Goal: Information Seeking & Learning: Check status

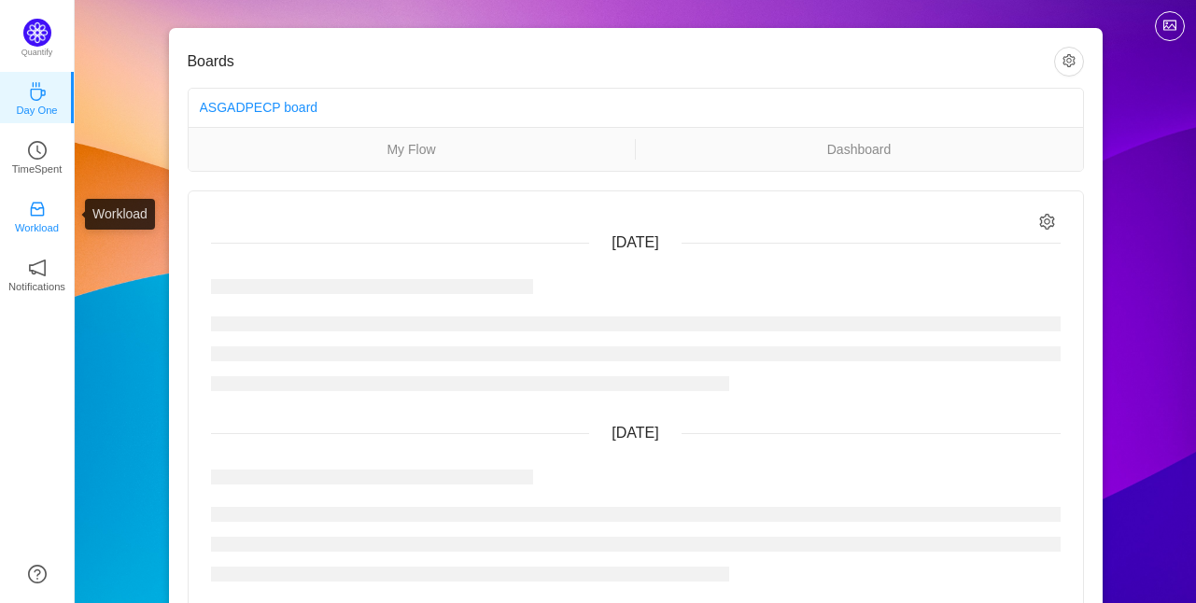
click at [35, 234] on p "Workload" at bounding box center [37, 227] width 44 height 17
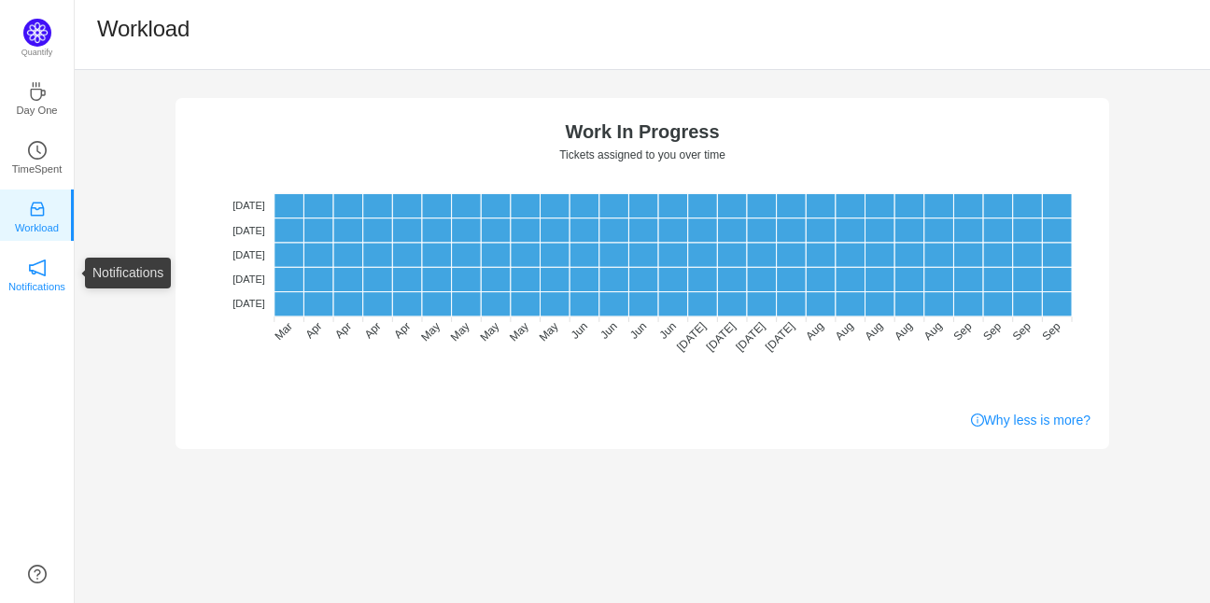
click at [38, 279] on p "Notifications" at bounding box center [36, 286] width 57 height 17
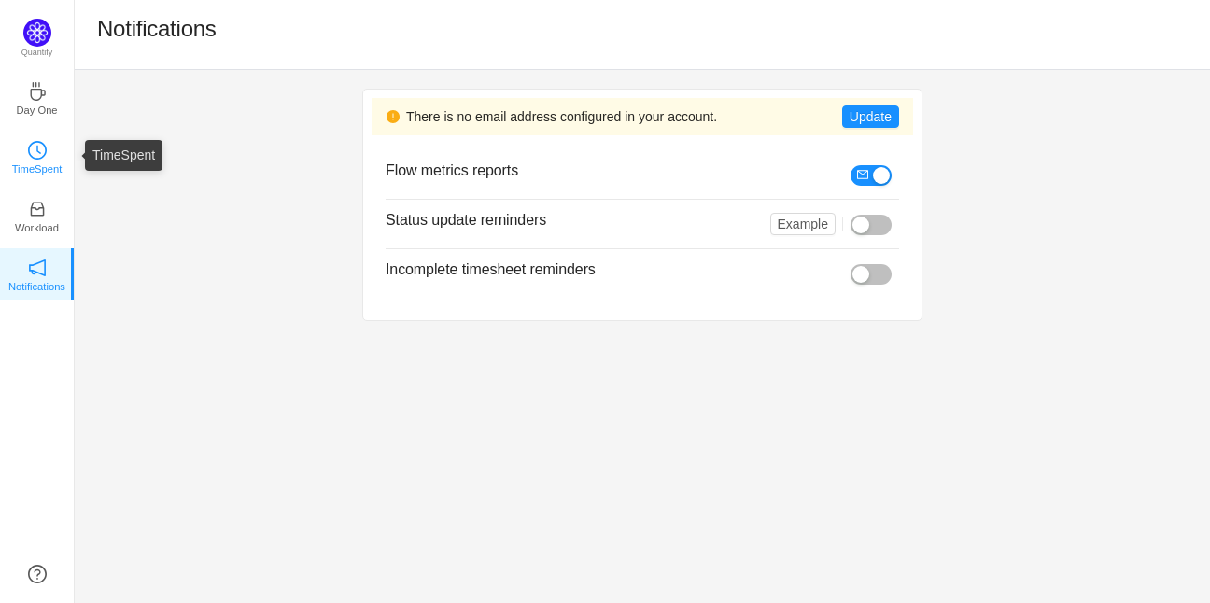
click at [27, 167] on p "TimeSpent" at bounding box center [37, 169] width 50 height 17
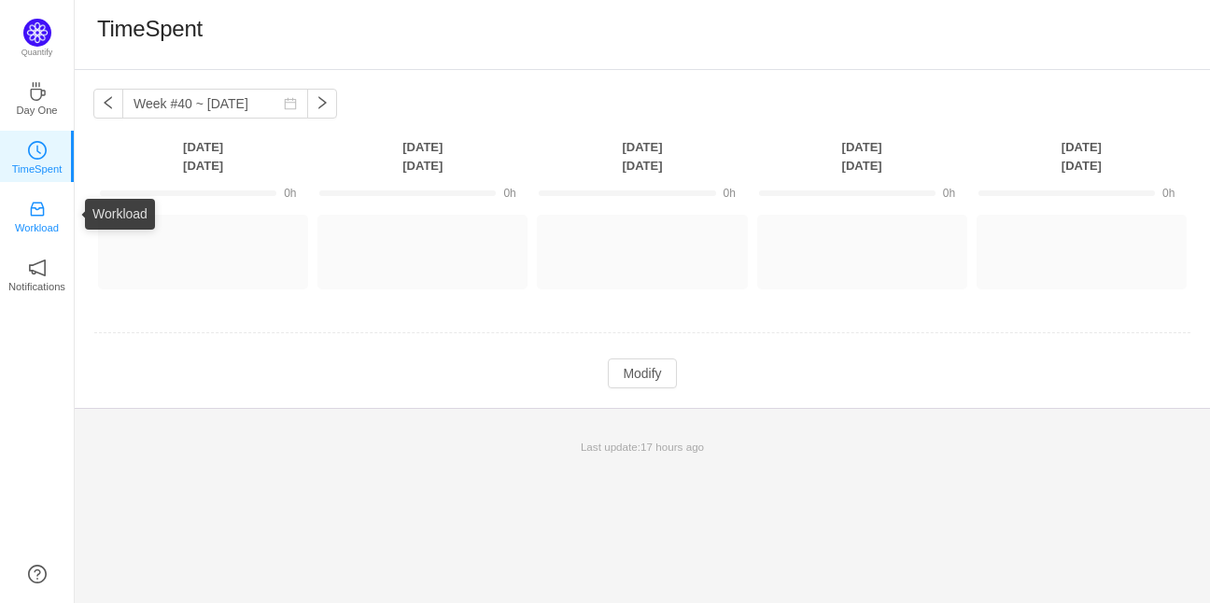
click at [28, 209] on icon "icon: inbox" at bounding box center [37, 209] width 19 height 19
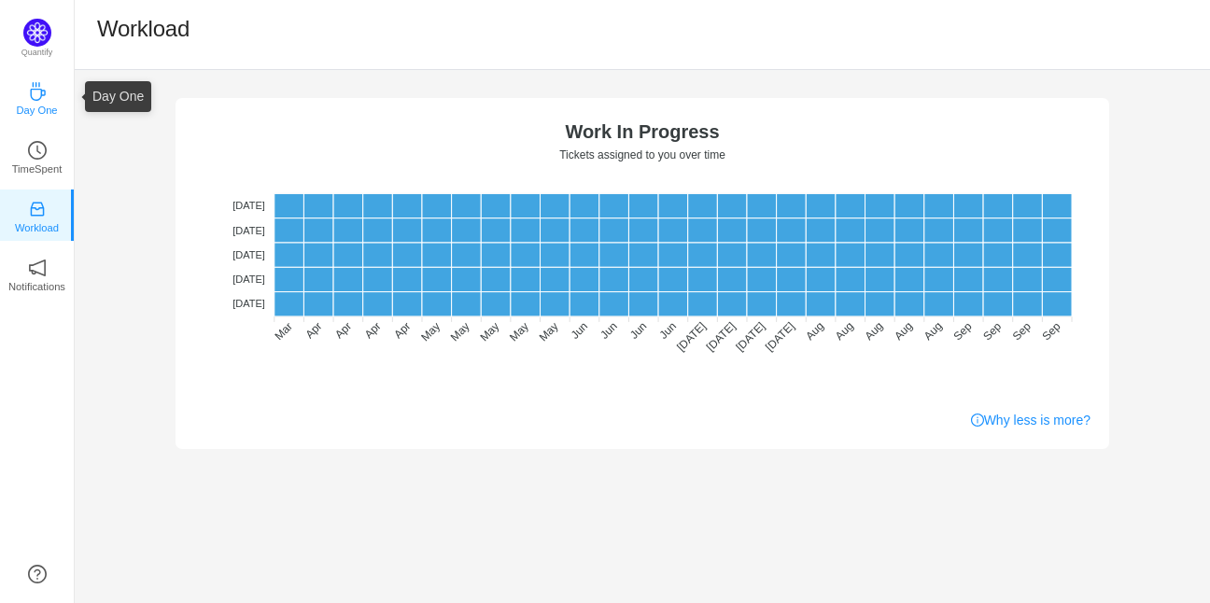
click at [31, 102] on p "Day One" at bounding box center [36, 110] width 41 height 17
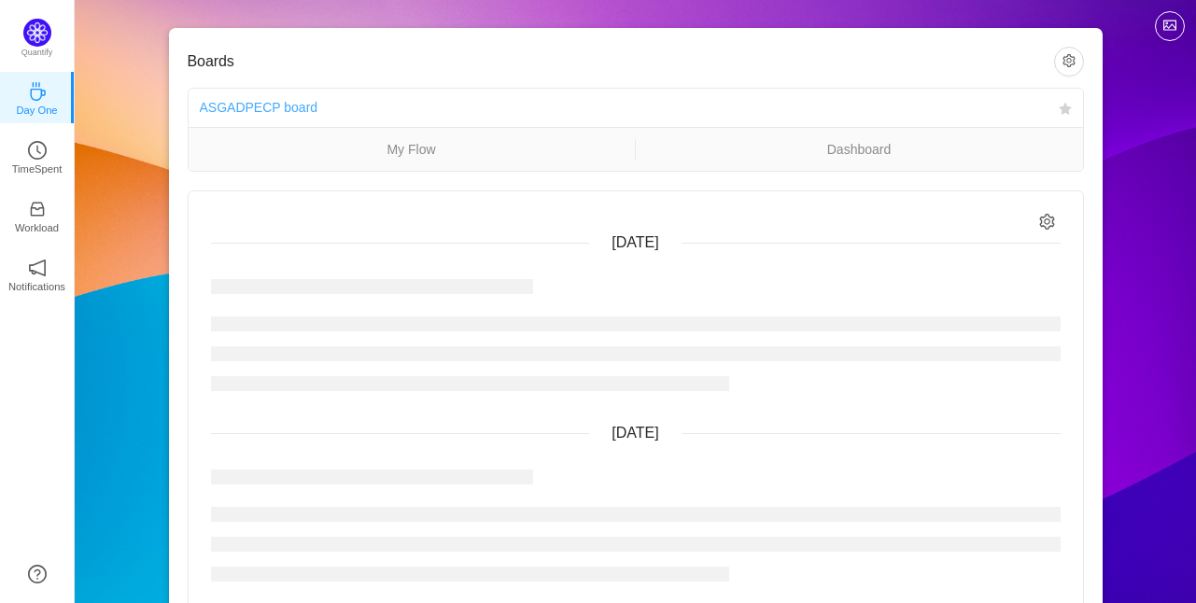
click at [284, 111] on link "ASGADPECP board" at bounding box center [259, 107] width 119 height 15
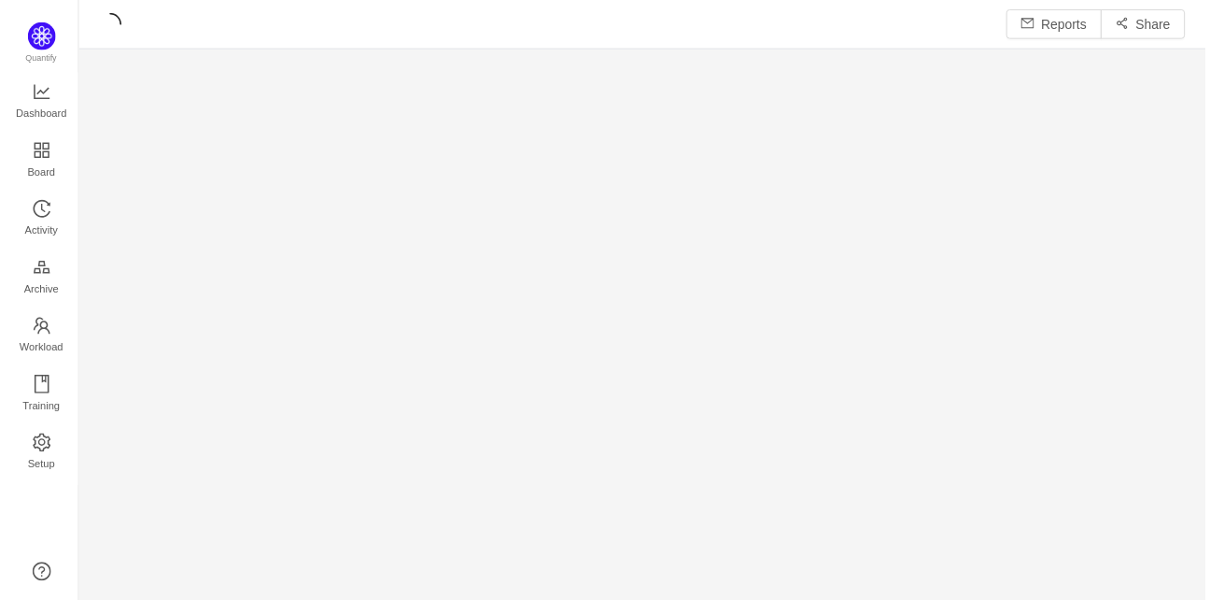
scroll to position [575, 1093]
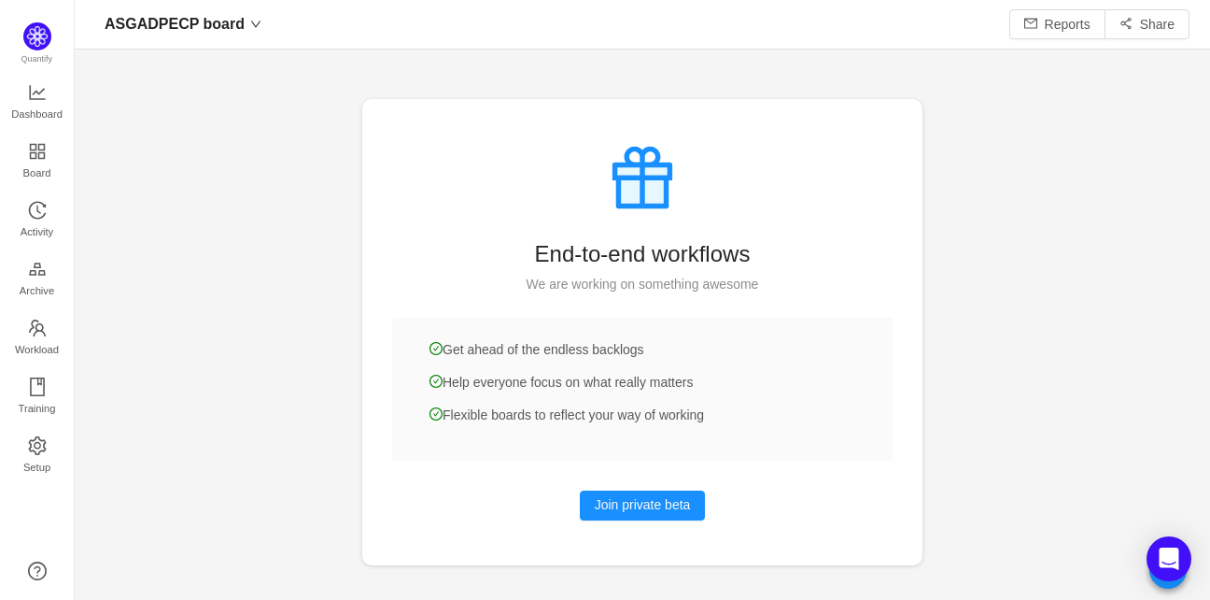
scroll to position [22, 23]
click at [28, 164] on link "Board" at bounding box center [37, 161] width 19 height 37
click at [35, 231] on span "Activity" at bounding box center [37, 231] width 33 height 37
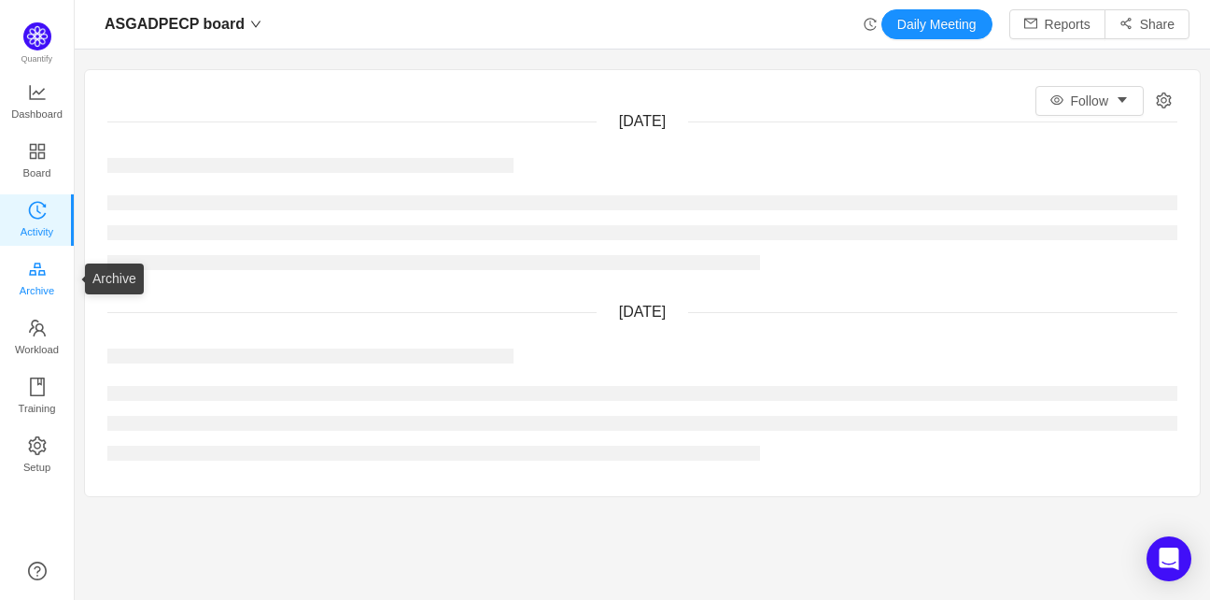
click at [41, 292] on span "Archive" at bounding box center [37, 290] width 35 height 37
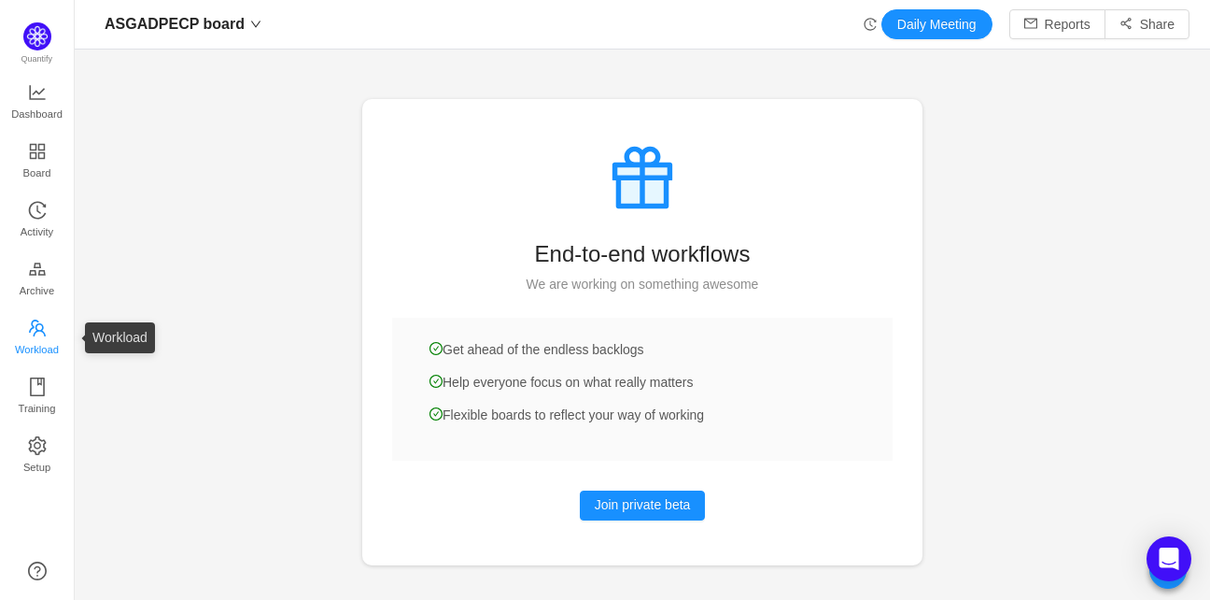
click at [37, 338] on span "Workload" at bounding box center [37, 349] width 44 height 37
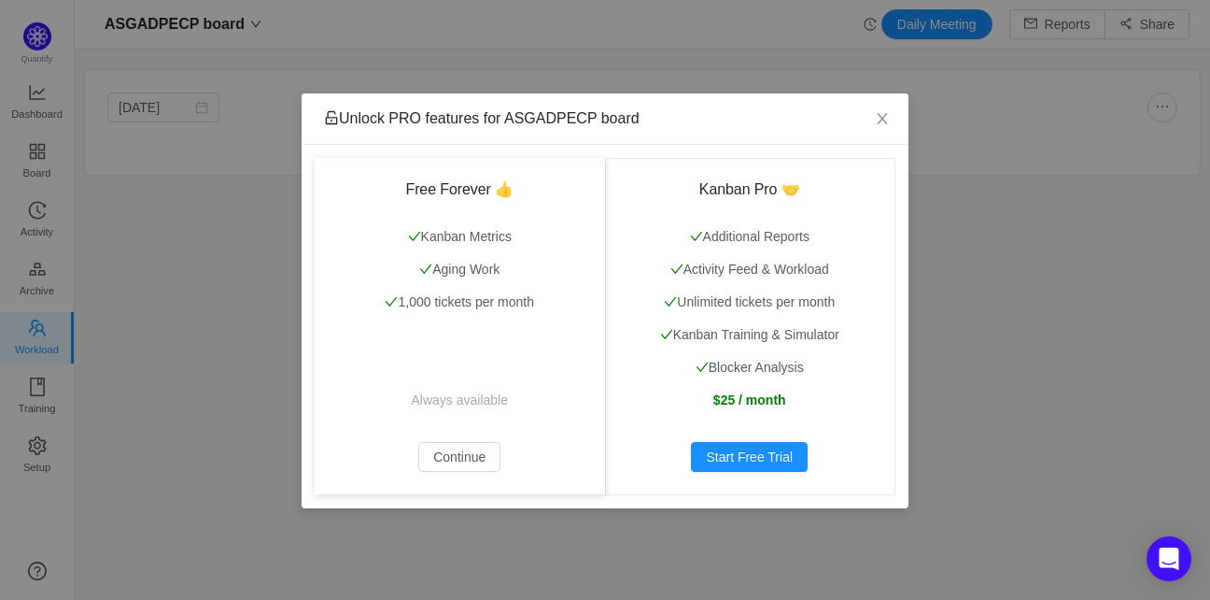
click at [466, 487] on div "Free Forever 👍 Kanban Metrics Aging Work 1,000 tickets per month Always availab…" at bounding box center [460, 326] width 290 height 336
click at [463, 460] on button "Continue" at bounding box center [459, 457] width 82 height 30
click at [431, 459] on button "Continue" at bounding box center [459, 457] width 82 height 30
click at [469, 472] on div "Free Forever 👍 Kanban Metrics Aging Work 1,000 tickets per month Always availab…" at bounding box center [460, 326] width 290 height 336
click at [452, 459] on button "Continue" at bounding box center [459, 457] width 82 height 30
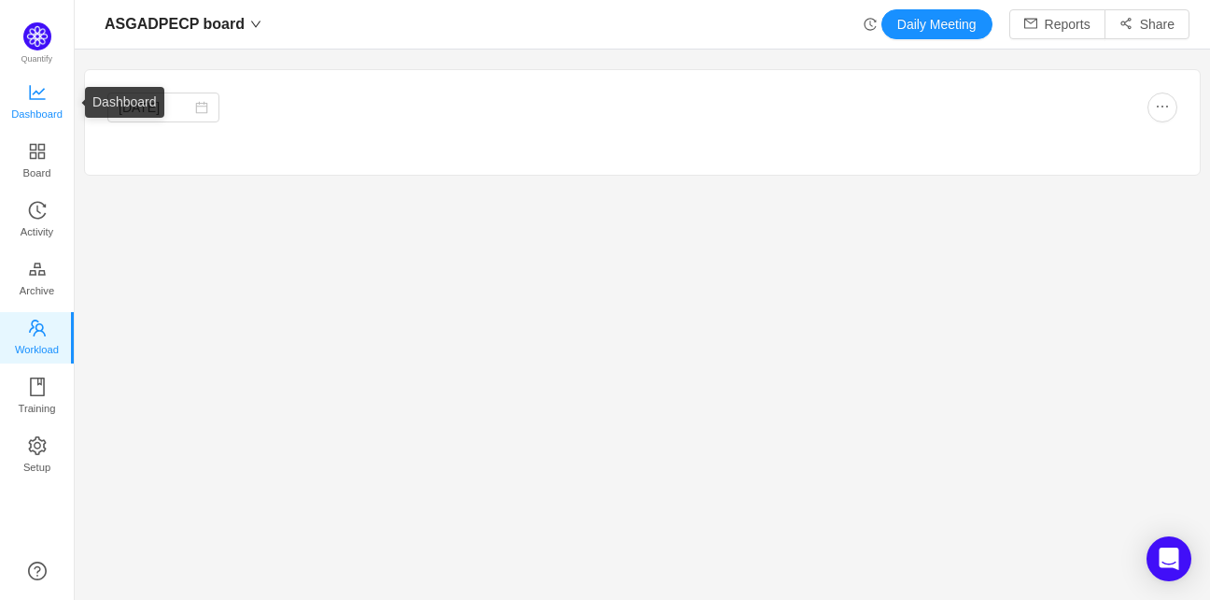
click at [29, 84] on link "Dashboard" at bounding box center [37, 102] width 19 height 37
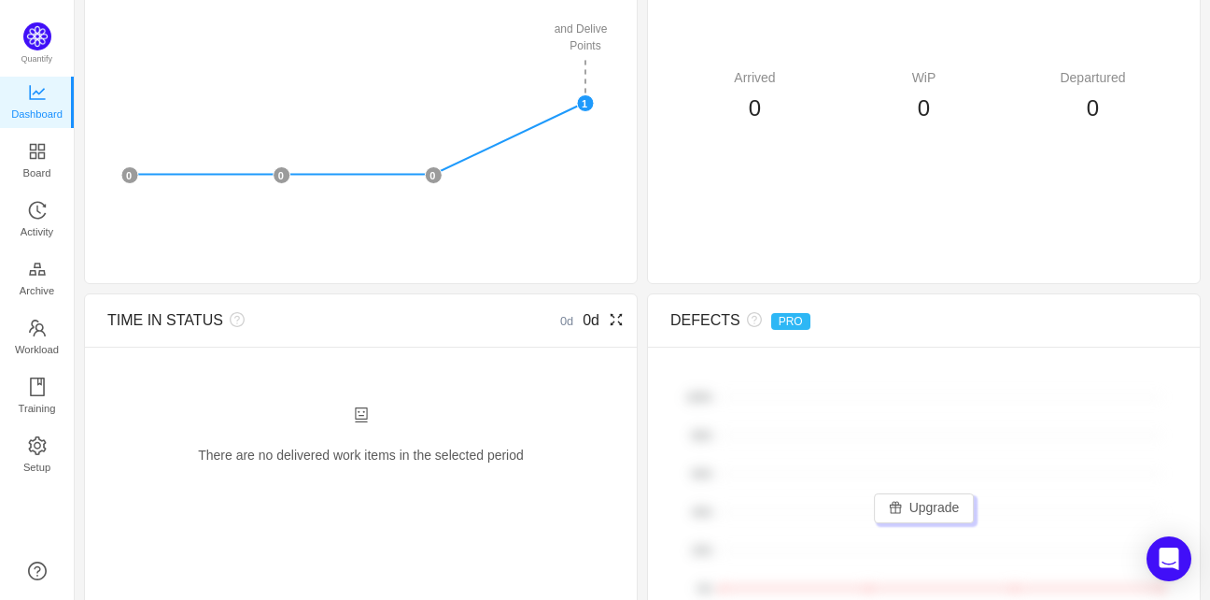
scroll to position [680, 0]
click at [583, 320] on span "0d" at bounding box center [591, 319] width 17 height 16
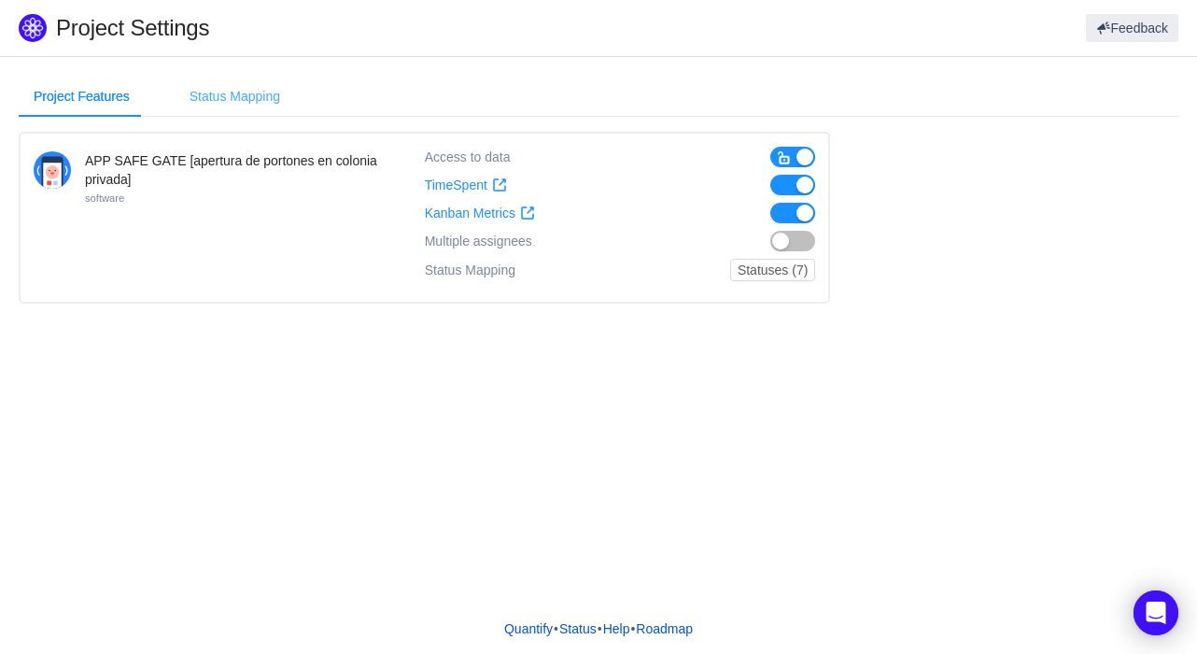
click at [209, 92] on div "Status Mapping" at bounding box center [235, 97] width 120 height 42
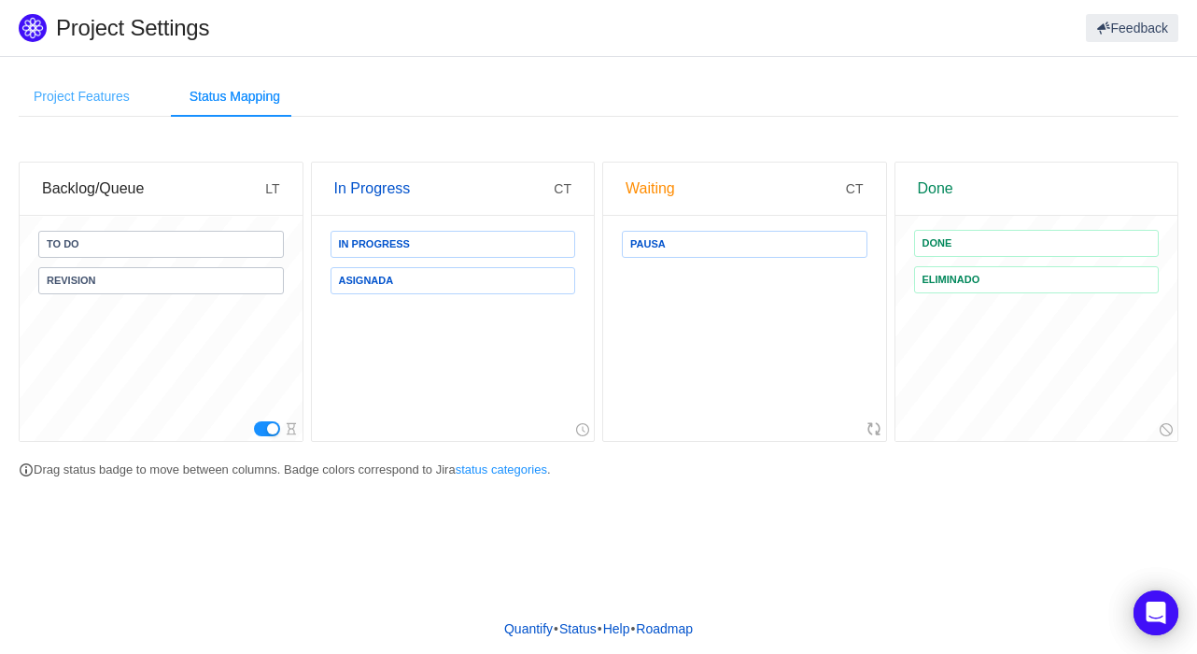
click at [101, 81] on div "Project Features" at bounding box center [82, 97] width 126 height 42
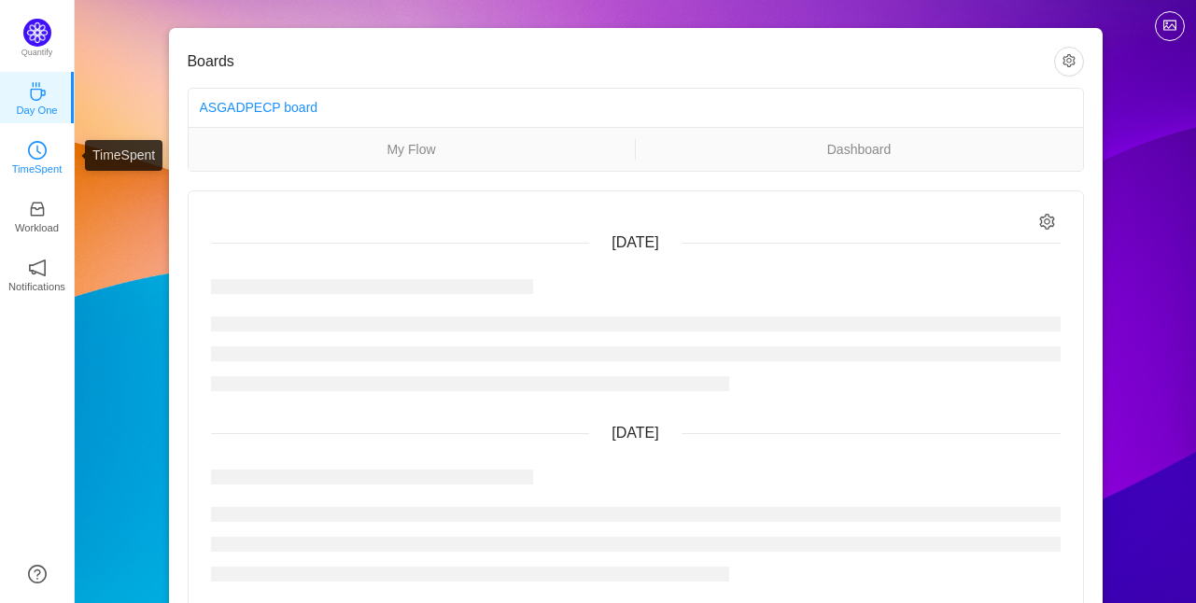
click at [51, 163] on p "TimeSpent" at bounding box center [37, 169] width 50 height 17
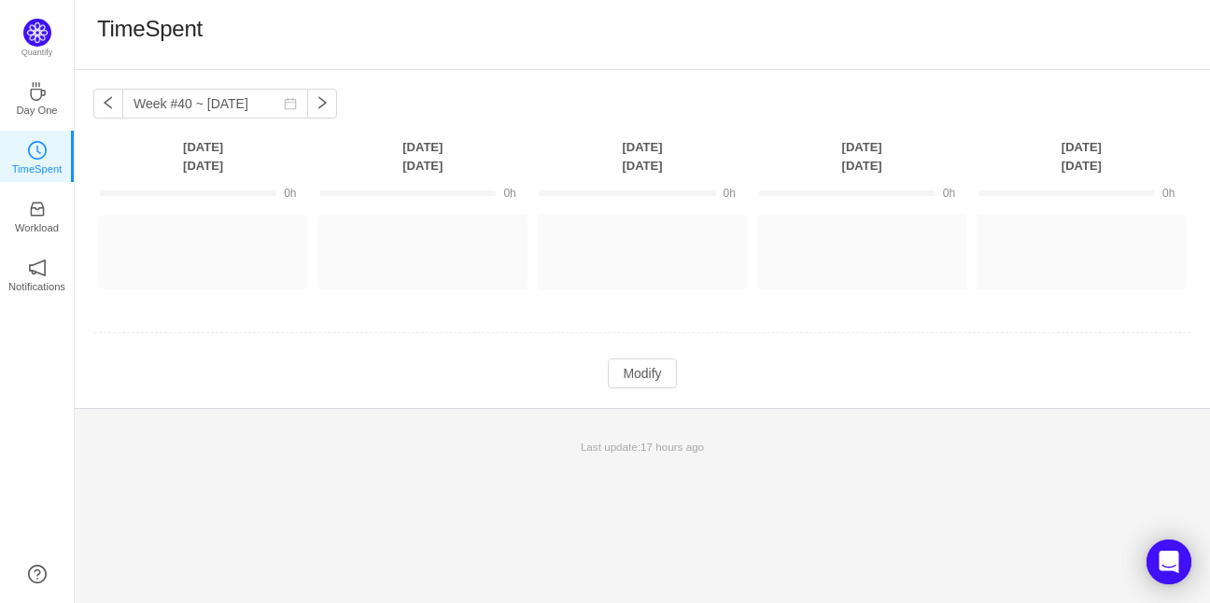
click at [49, 244] on ul "Day One TimeSpent Workload Notifications About" at bounding box center [37, 198] width 74 height 261
click at [45, 230] on p "Workload" at bounding box center [37, 227] width 44 height 17
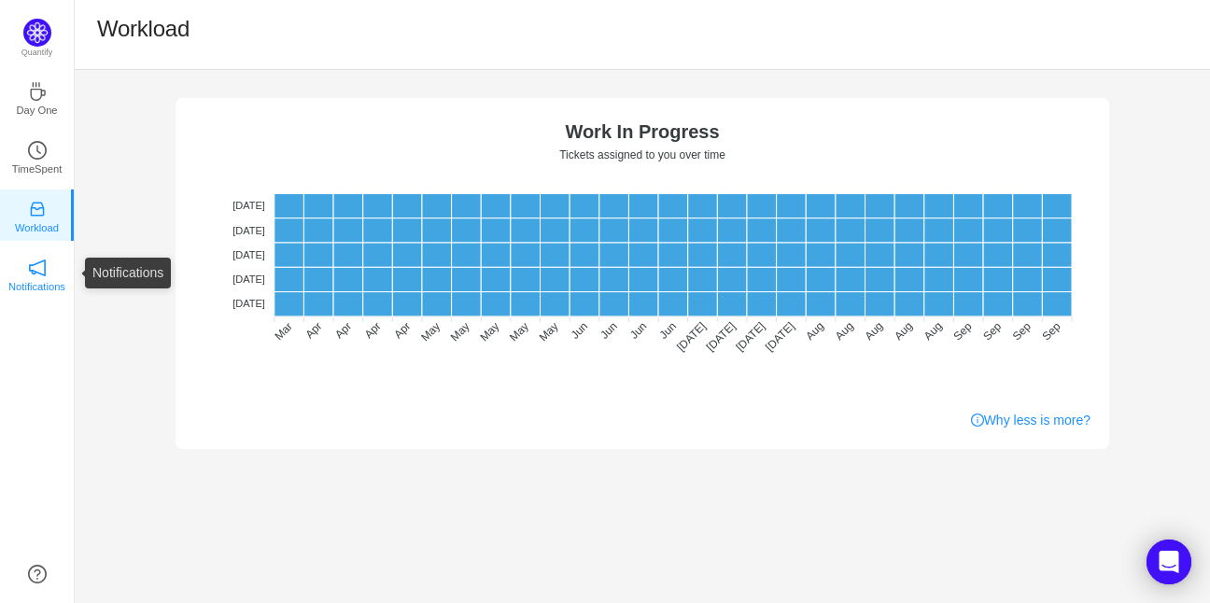
click at [40, 272] on icon "icon: notification" at bounding box center [37, 268] width 19 height 19
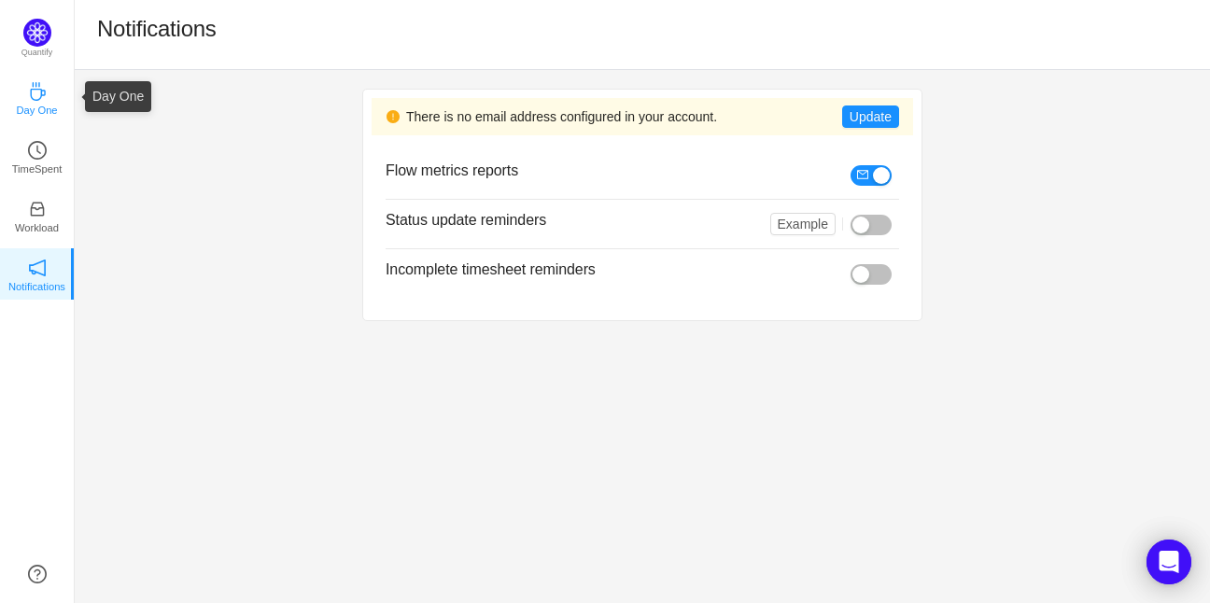
click at [35, 107] on p "Day One" at bounding box center [36, 110] width 41 height 17
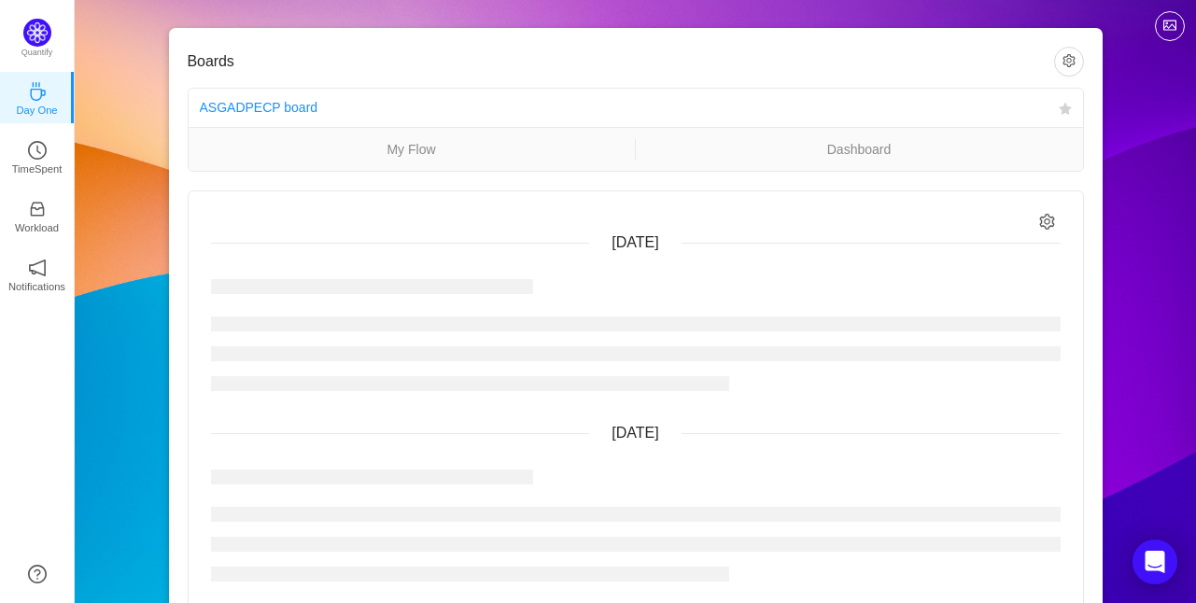
click at [213, 96] on div "ASGADPECP board" at bounding box center [626, 108] width 852 height 35
click at [237, 107] on link "ASGADPECP board" at bounding box center [259, 107] width 119 height 15
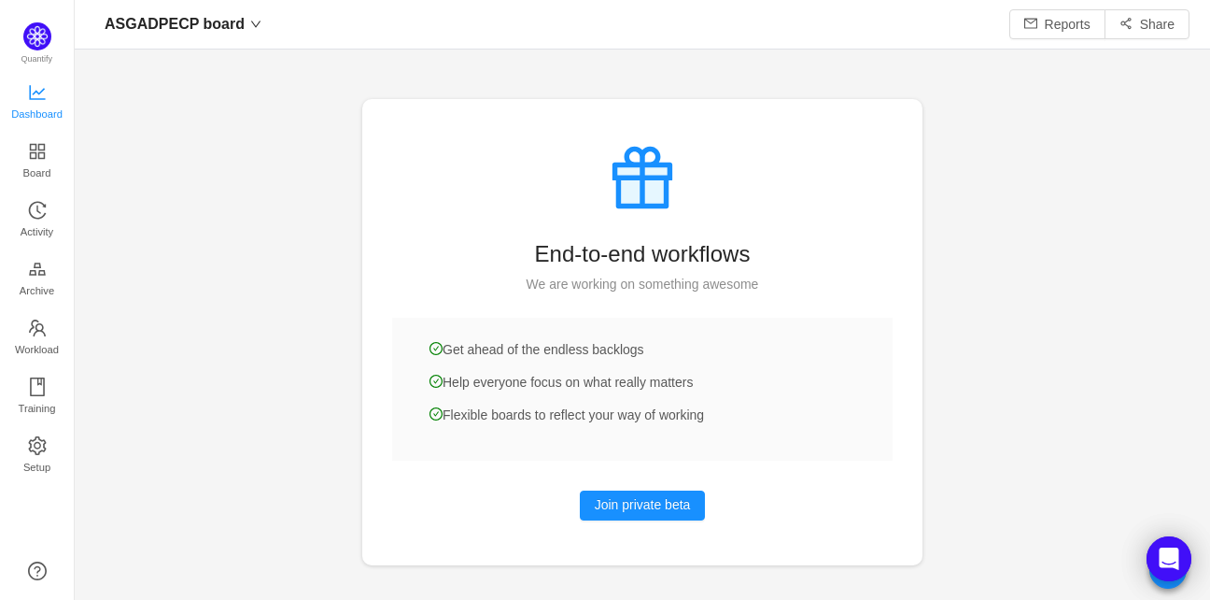
scroll to position [22, 23]
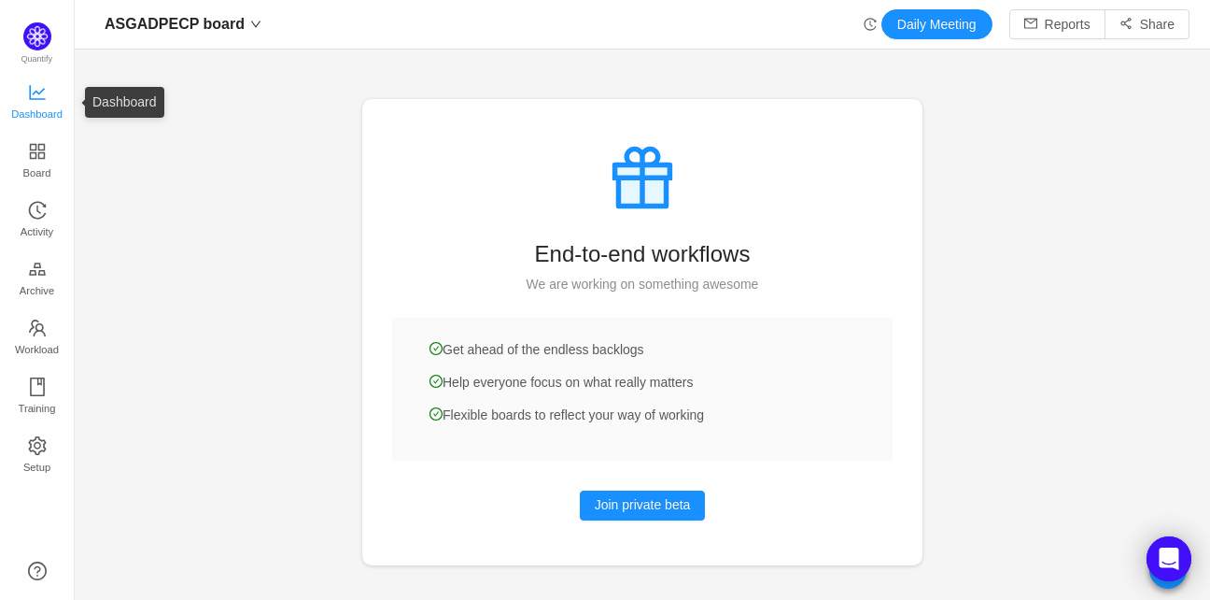
click at [21, 106] on span "Dashboard" at bounding box center [36, 113] width 51 height 37
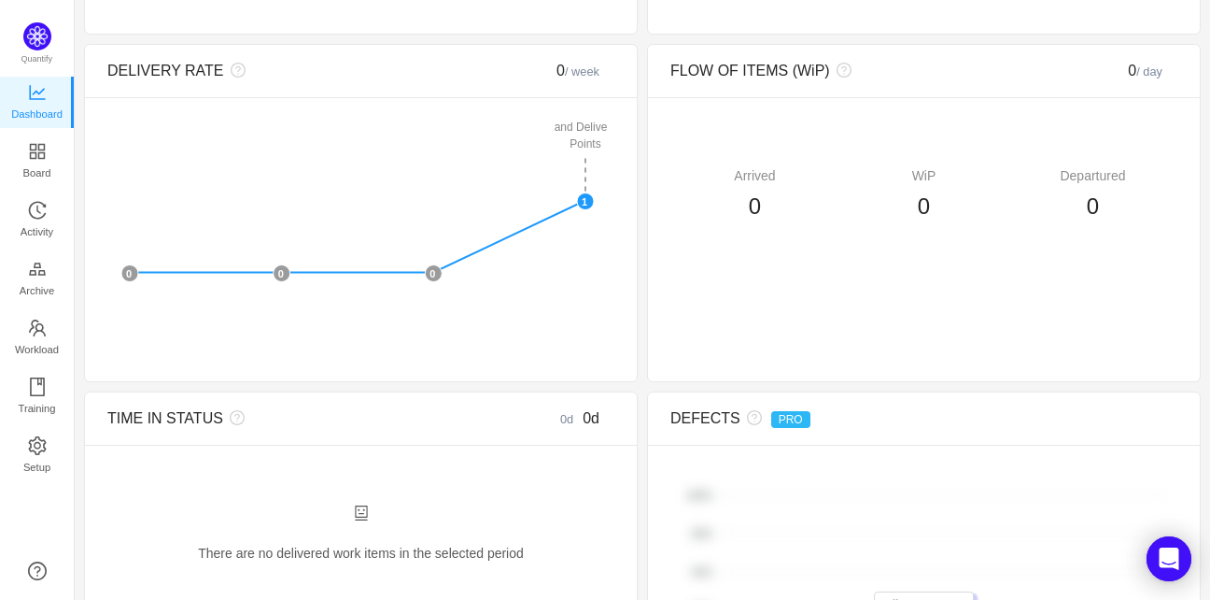
scroll to position [581, 0]
click at [982, 183] on div "WiP" at bounding box center [924, 176] width 169 height 20
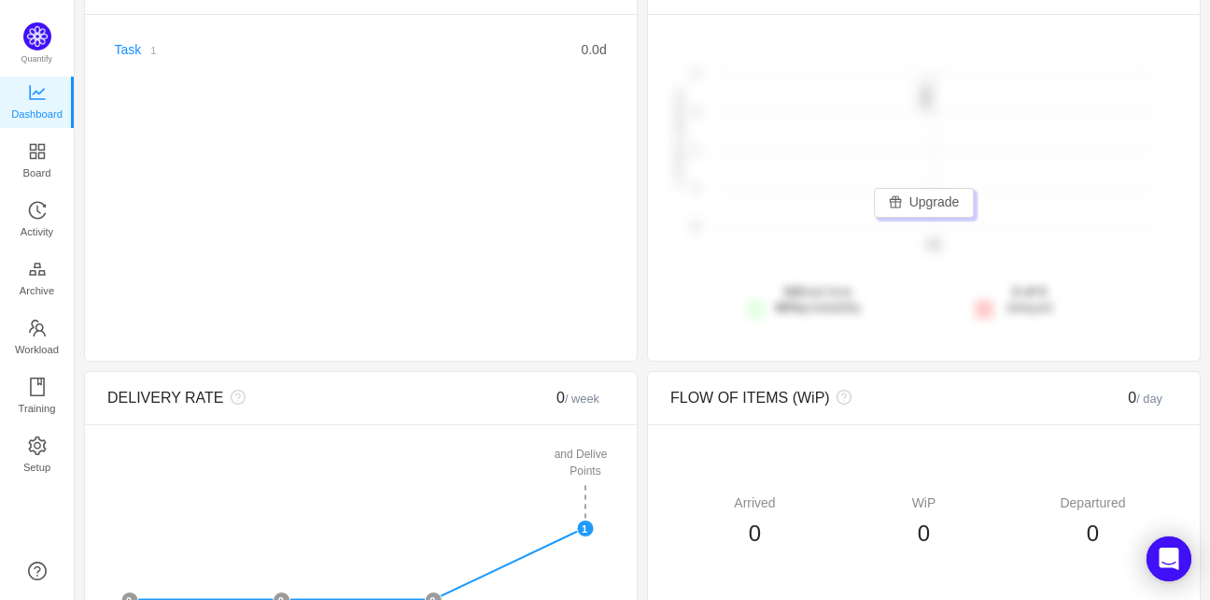
scroll to position [0, 0]
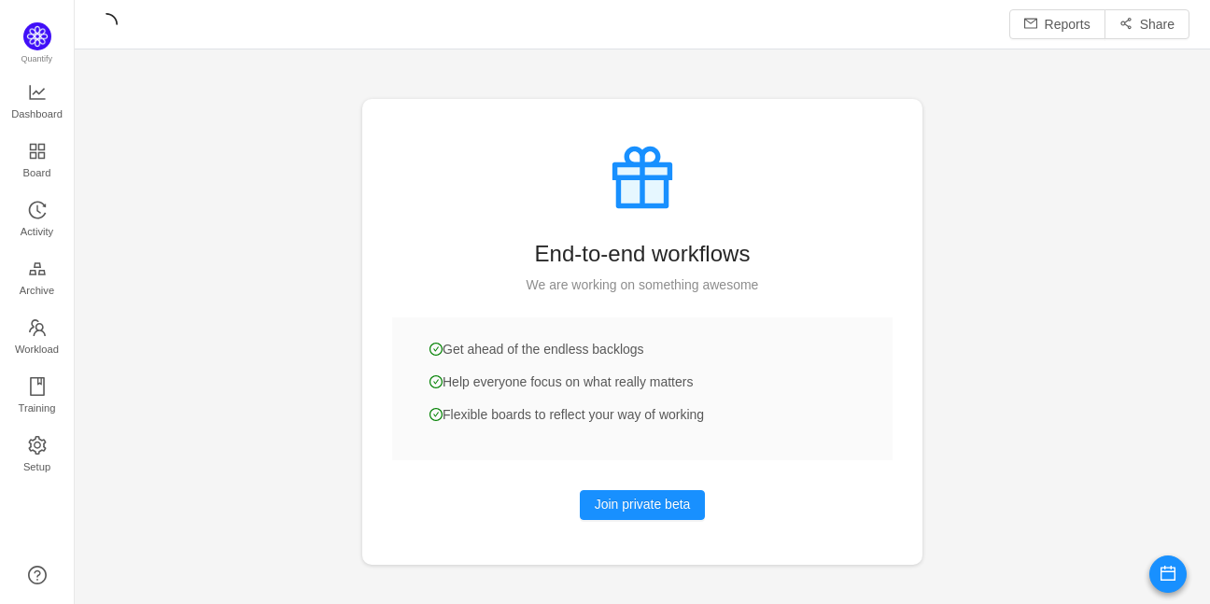
scroll to position [575, 1093]
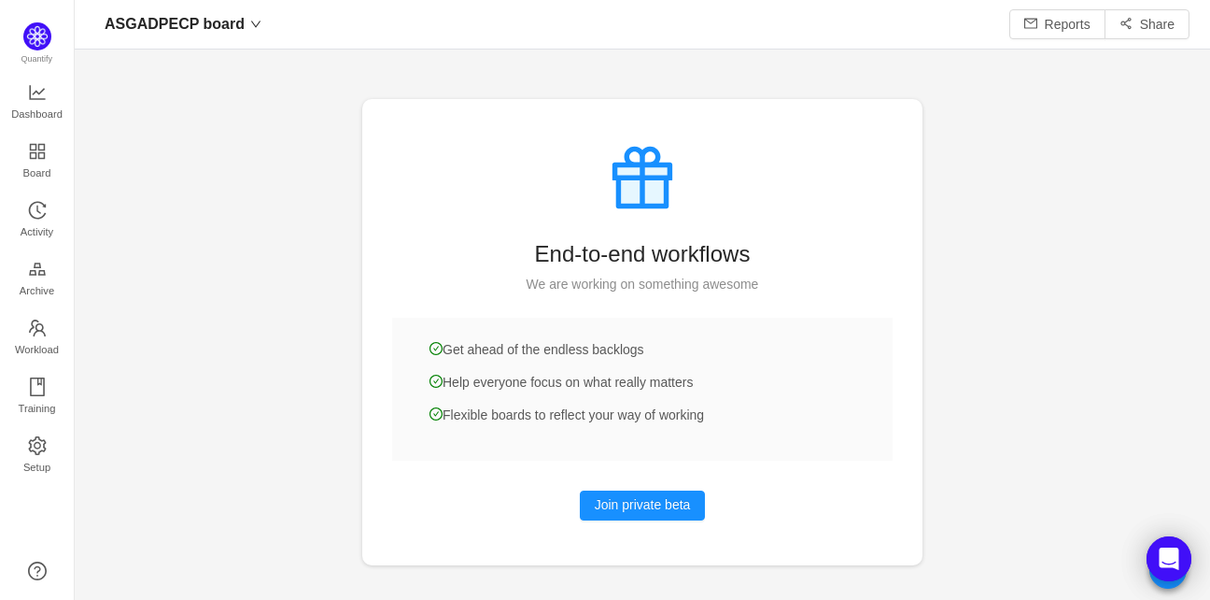
scroll to position [22, 23]
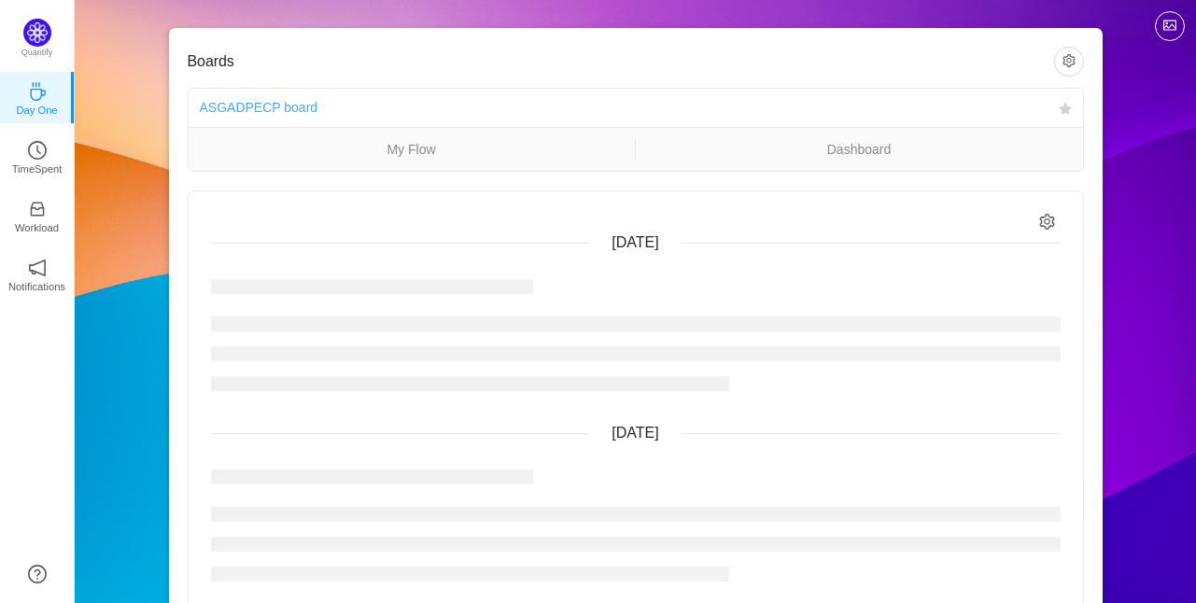
click at [286, 100] on link "ASGADPECP board" at bounding box center [259, 107] width 119 height 15
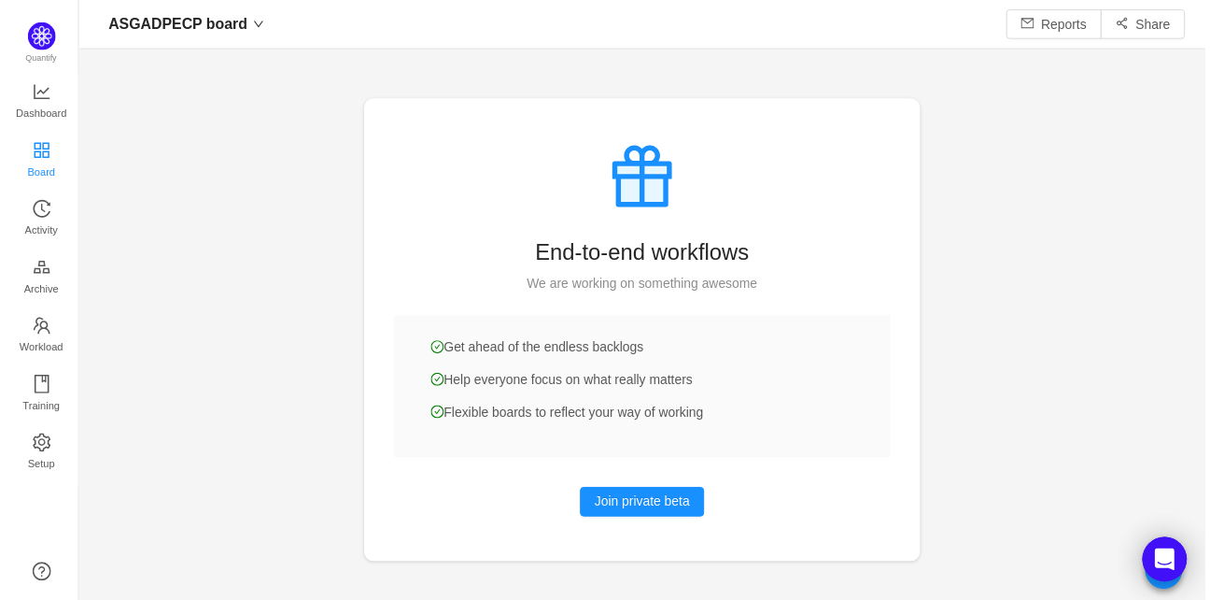
scroll to position [22, 23]
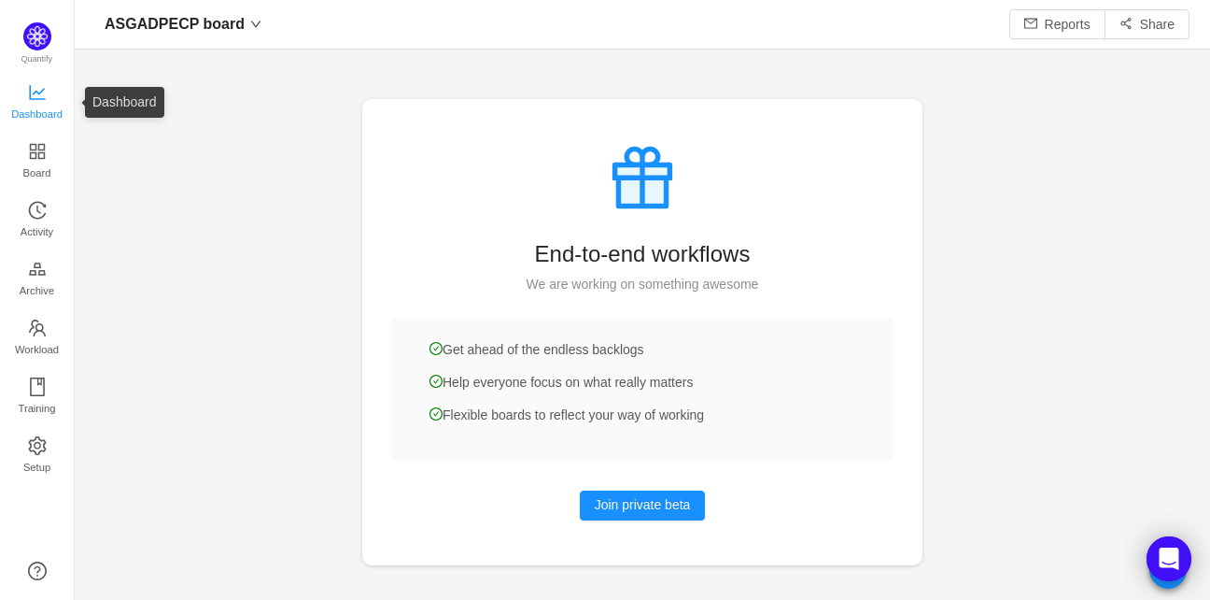
click at [55, 108] on span "Dashboard" at bounding box center [36, 113] width 51 height 37
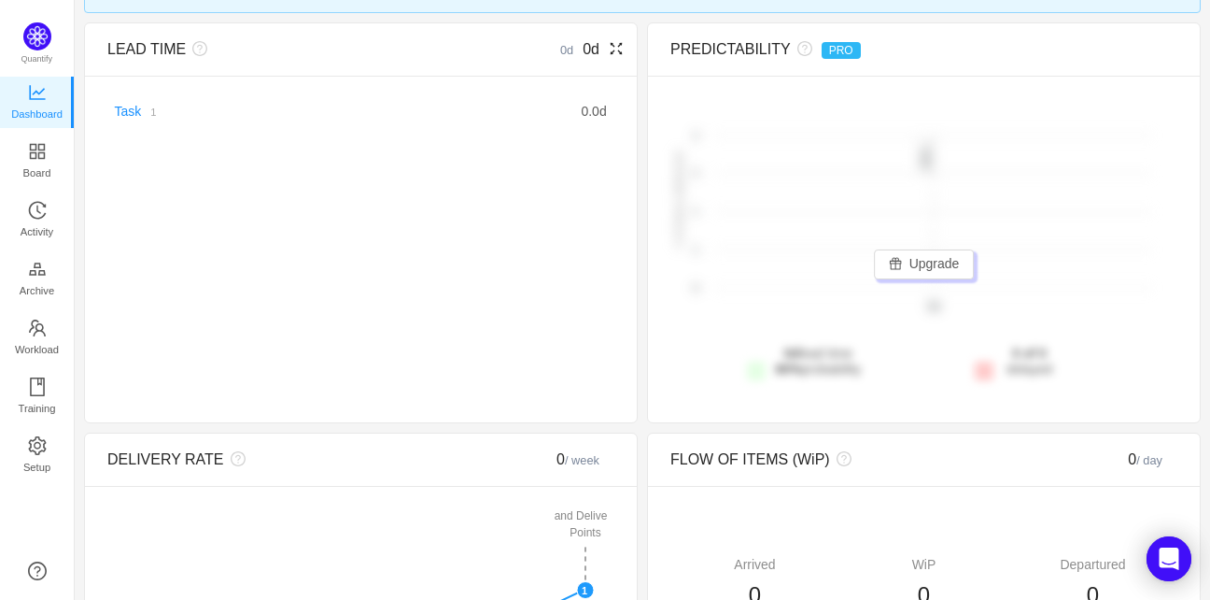
scroll to position [189, 0]
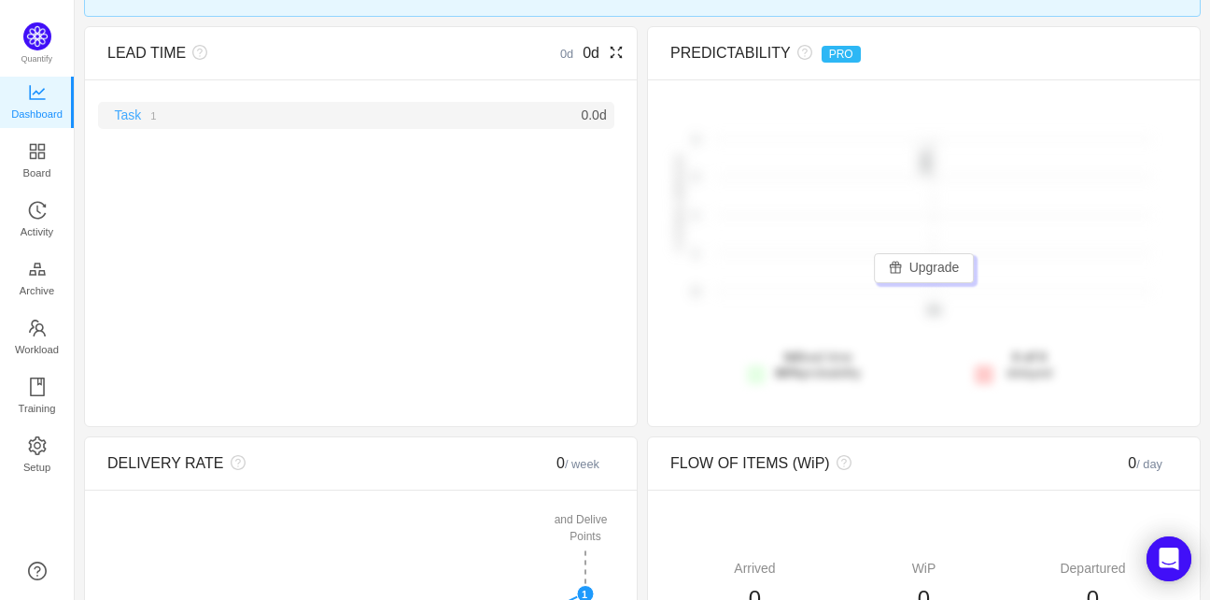
click at [122, 118] on link "Task" at bounding box center [128, 114] width 27 height 15
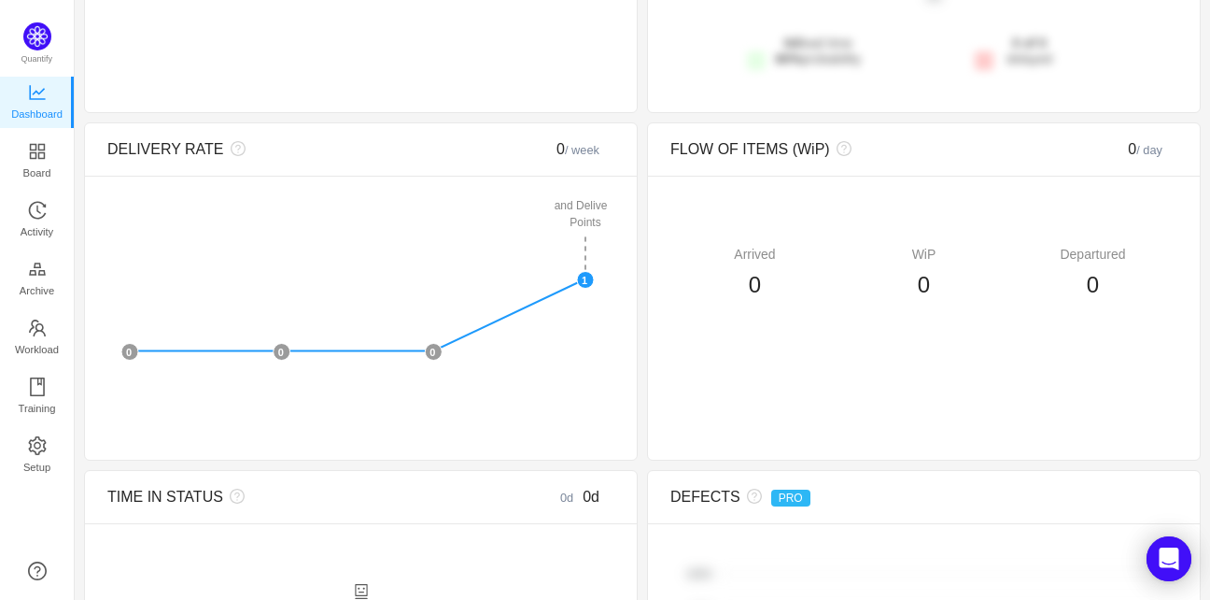
scroll to position [547, 0]
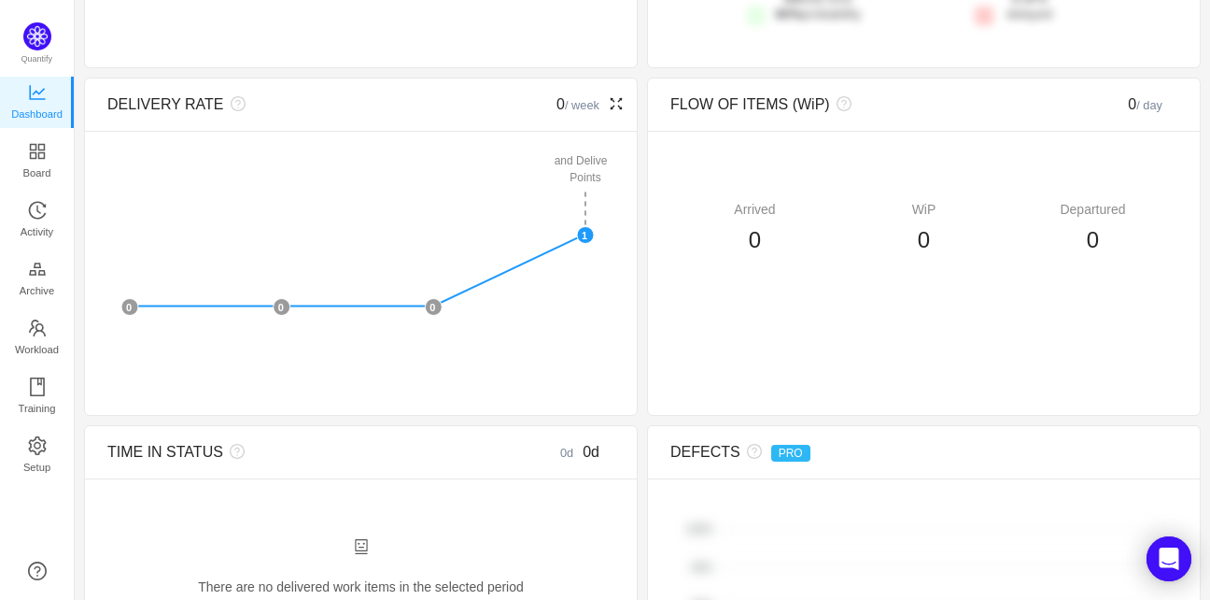
click at [609, 96] on icon "icon: fullscreen" at bounding box center [616, 103] width 15 height 15
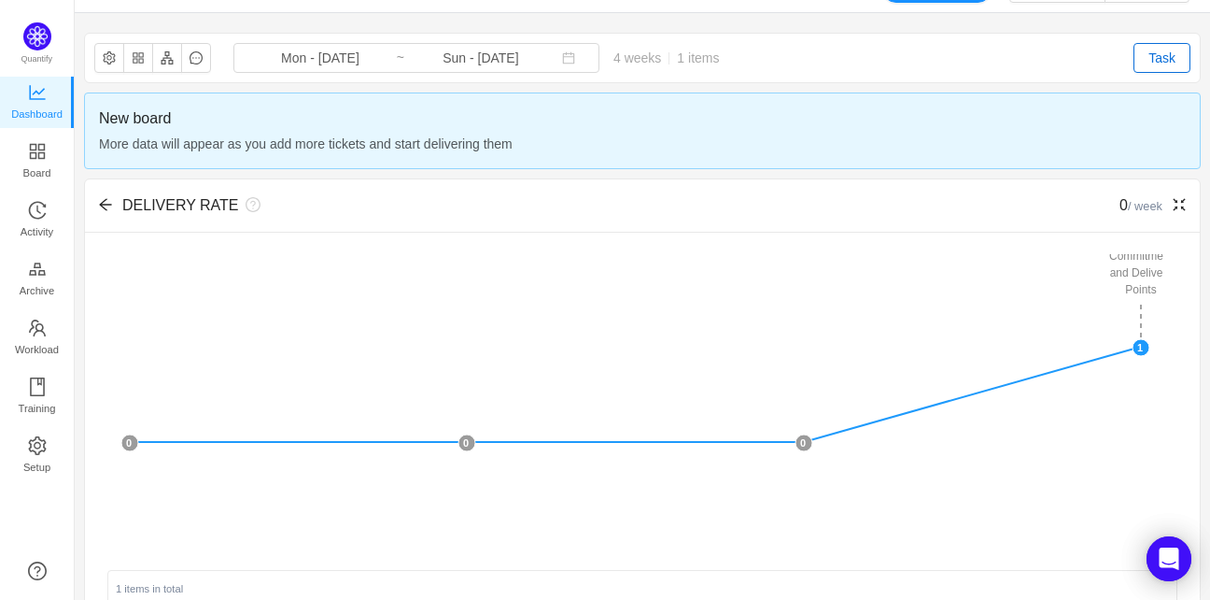
scroll to position [143, 0]
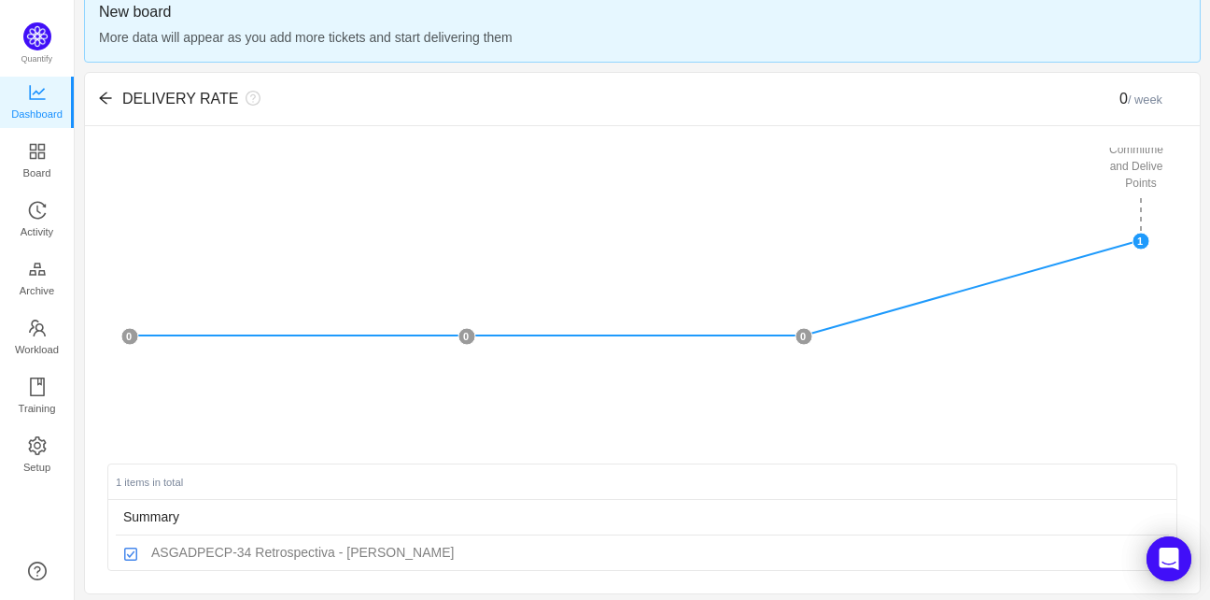
click at [20, 249] on ul "Dashboard Board Activity Archive Workload Training Setup About" at bounding box center [37, 281] width 74 height 416
click at [40, 228] on span "Activity" at bounding box center [37, 231] width 33 height 37
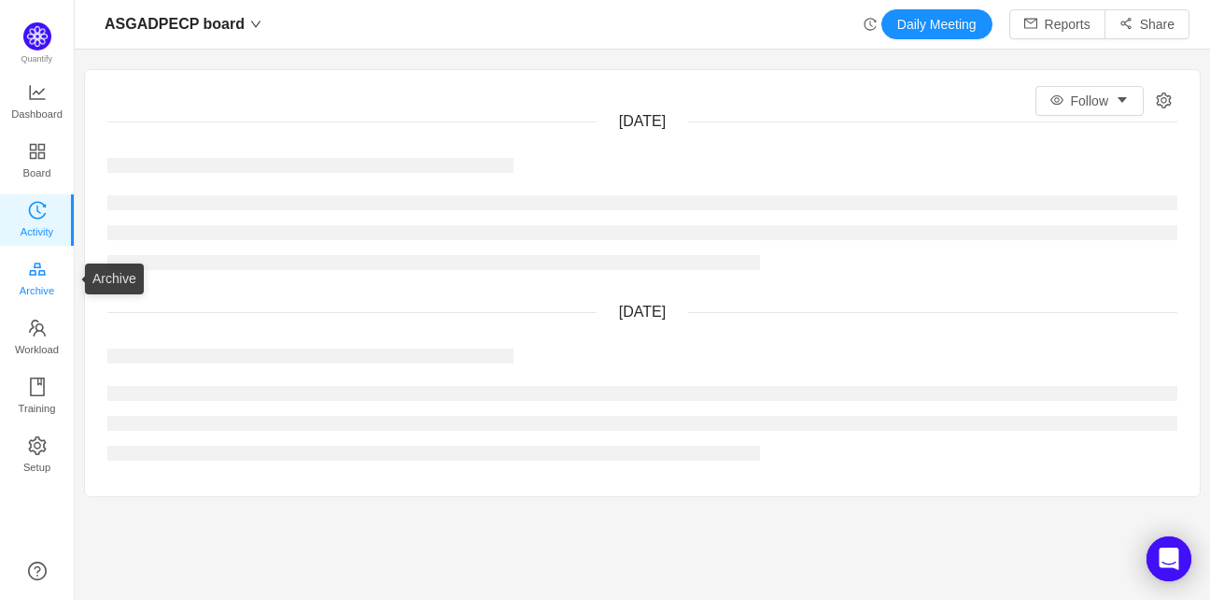
click at [28, 298] on link "Archive" at bounding box center [37, 279] width 19 height 37
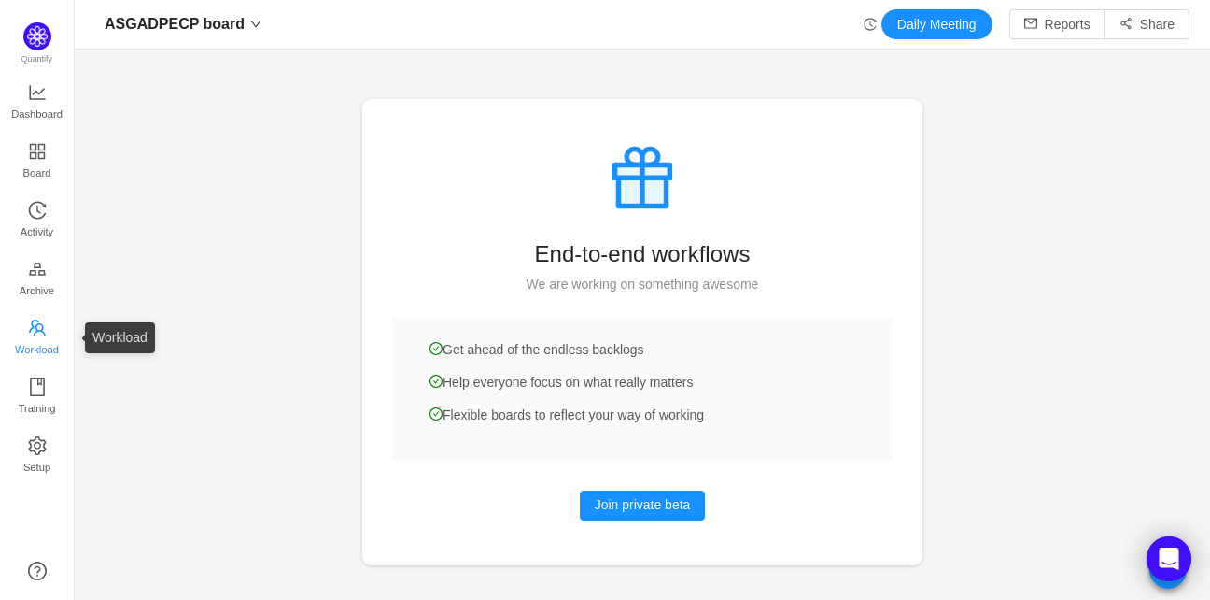
click at [47, 359] on span "Workload" at bounding box center [37, 349] width 44 height 37
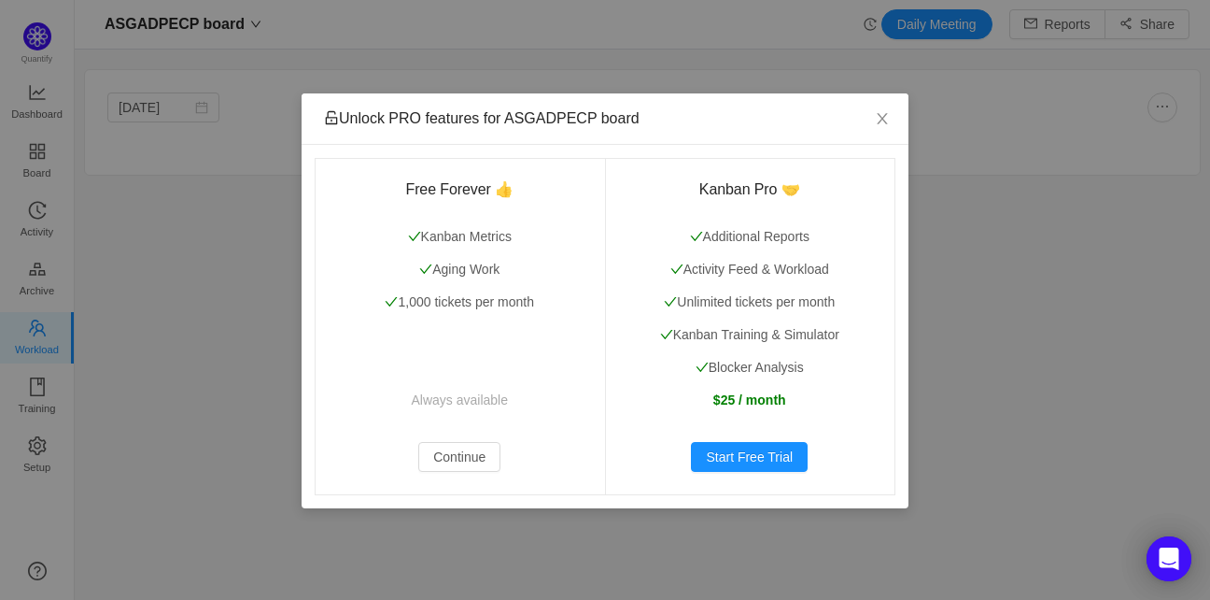
click at [155, 173] on div "Unlock PRO features for ASGADPECP board Free Forever 👍 Kanban Metrics Aging Wor…" at bounding box center [605, 300] width 1210 height 600
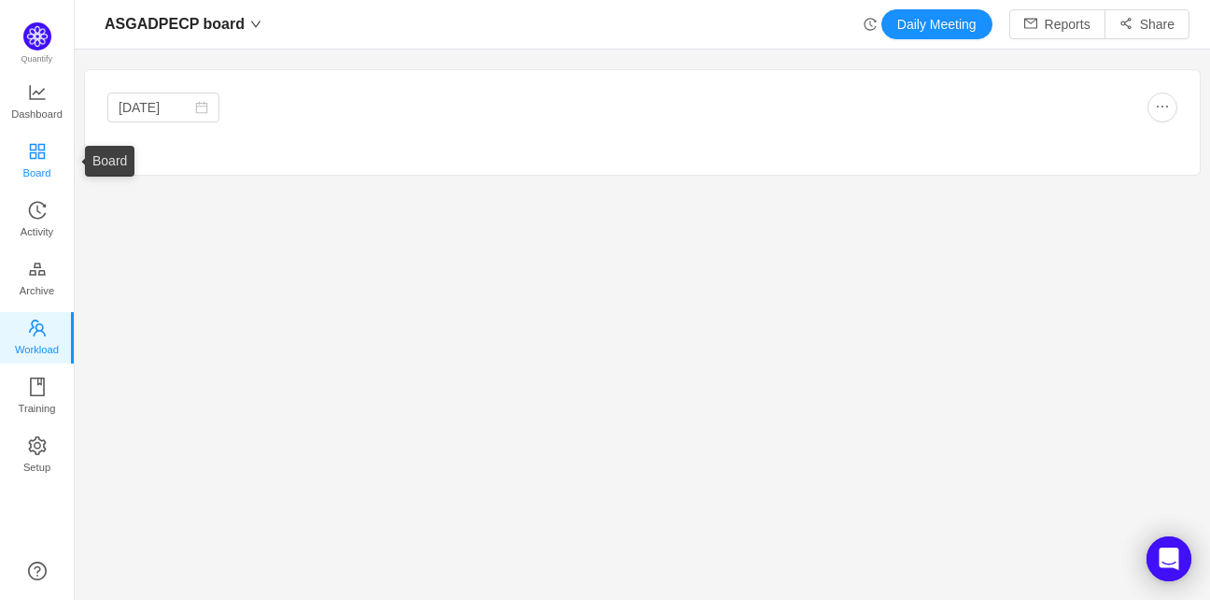
click at [33, 158] on span "Board" at bounding box center [37, 172] width 28 height 37
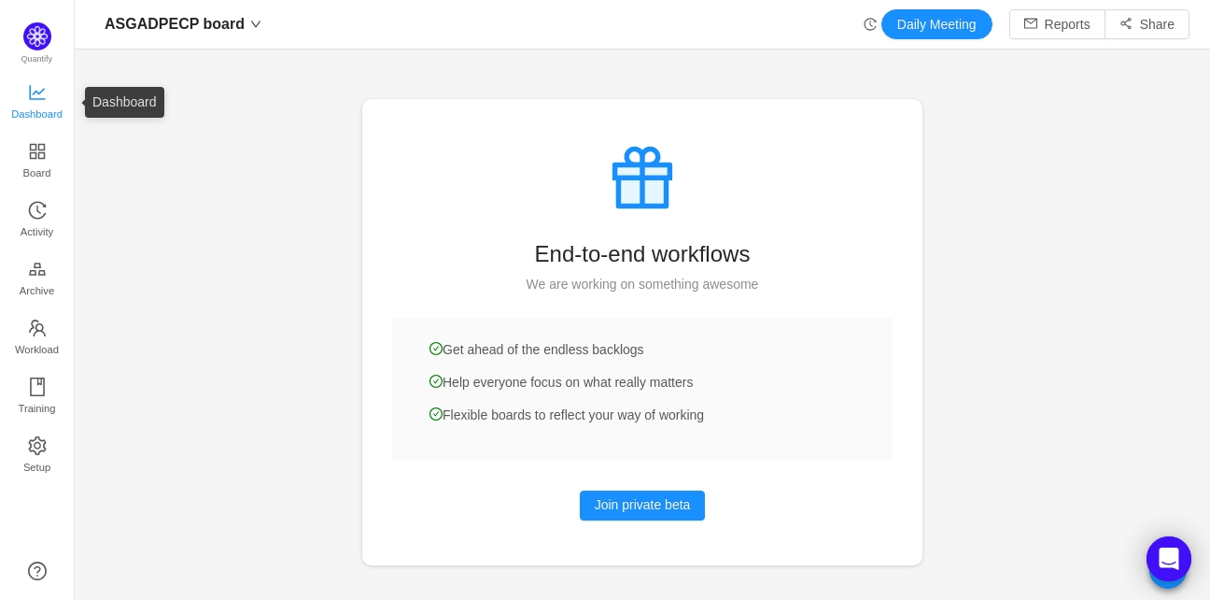
click at [30, 84] on link "Dashboard" at bounding box center [37, 102] width 19 height 37
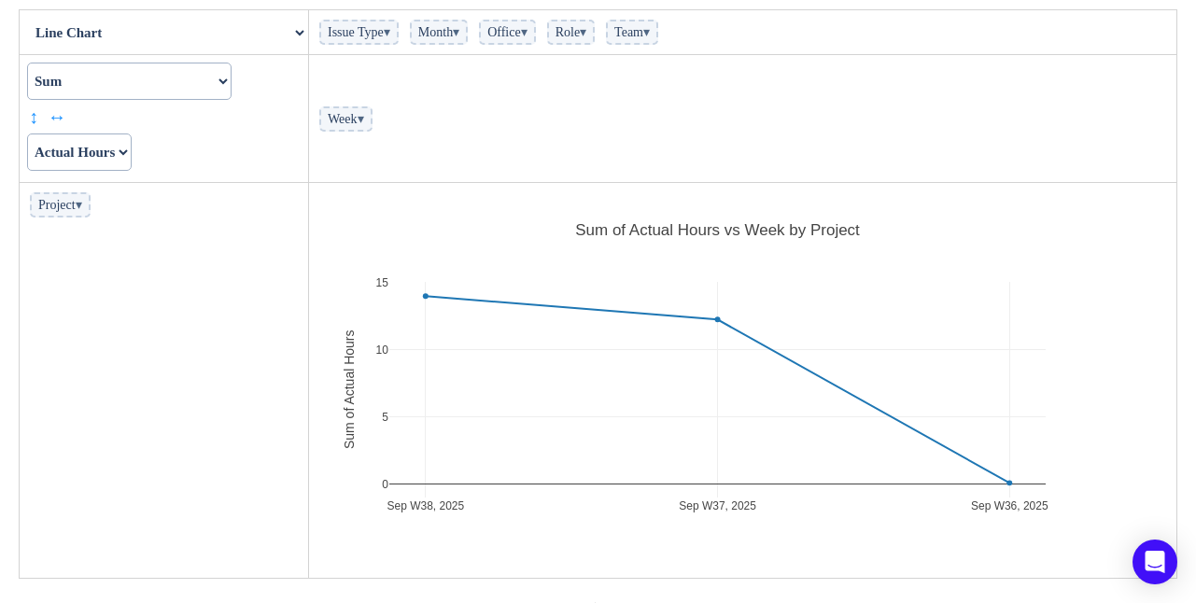
scroll to position [168, 0]
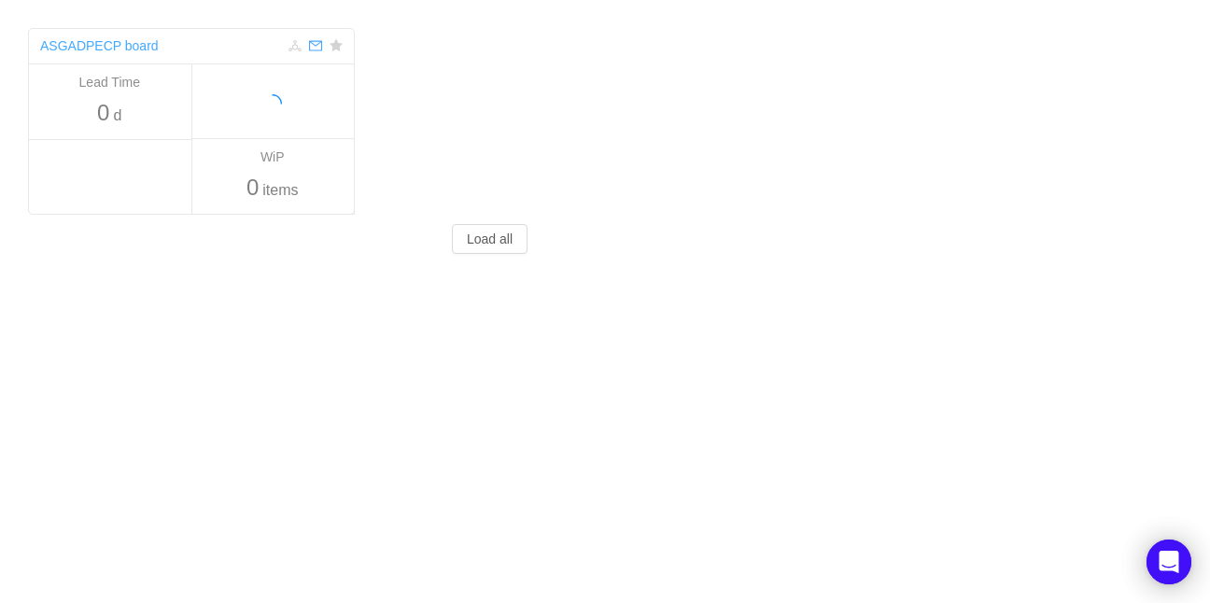
click at [60, 53] on link "ASGADPECP board" at bounding box center [99, 45] width 119 height 15
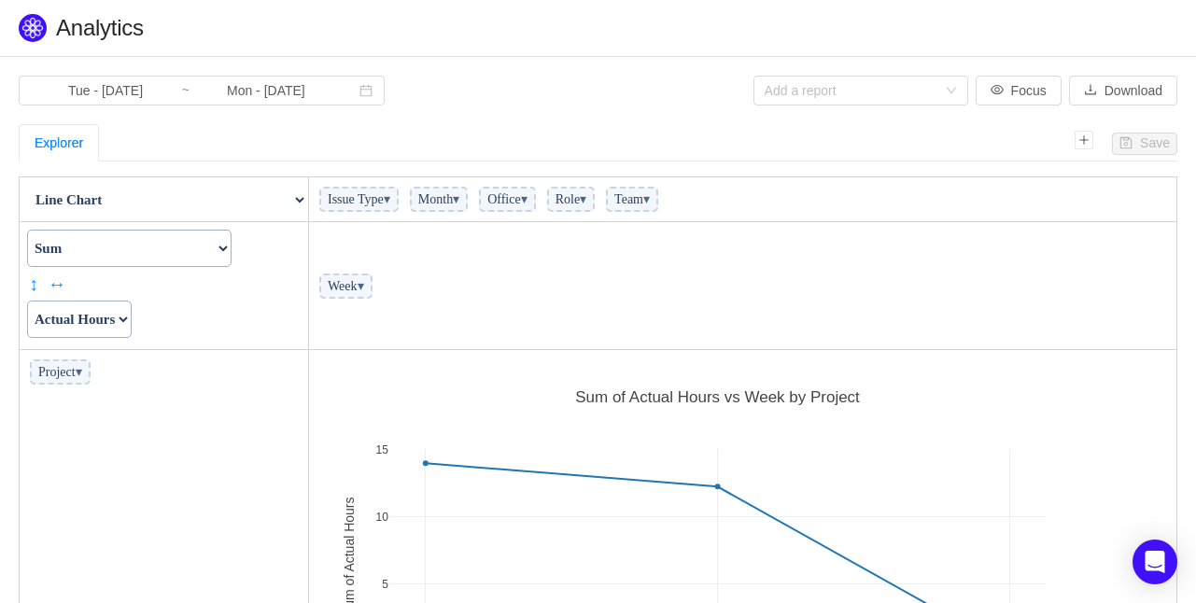
click at [367, 192] on span "Issue Type ▾" at bounding box center [358, 199] width 79 height 25
click at [390, 202] on span "▾" at bounding box center [387, 199] width 7 height 14
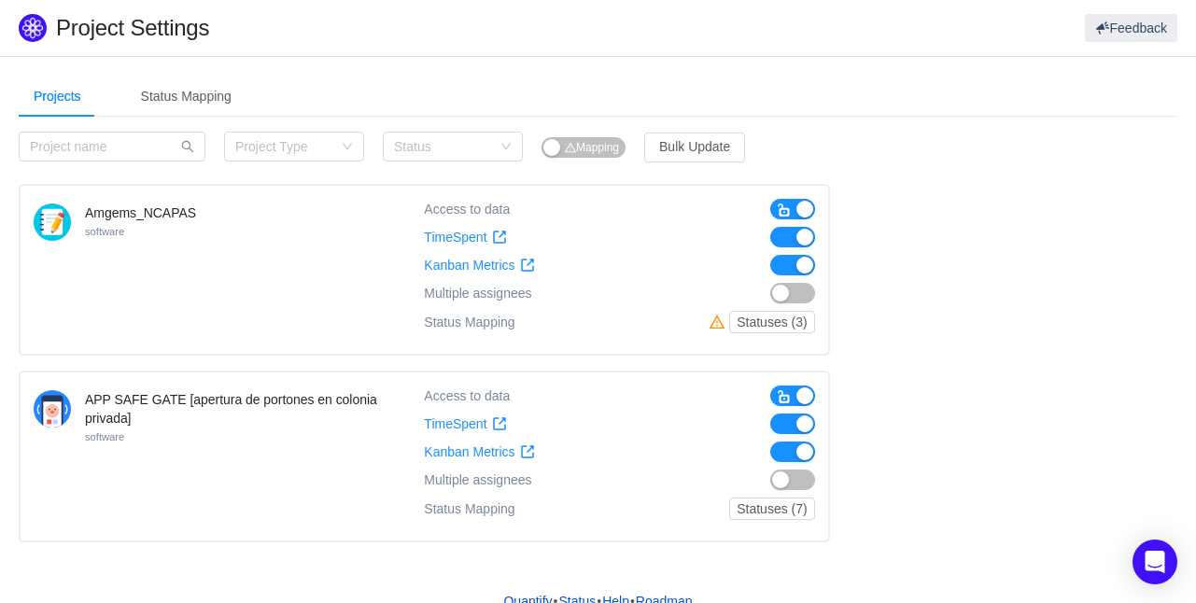
scroll to position [21, 0]
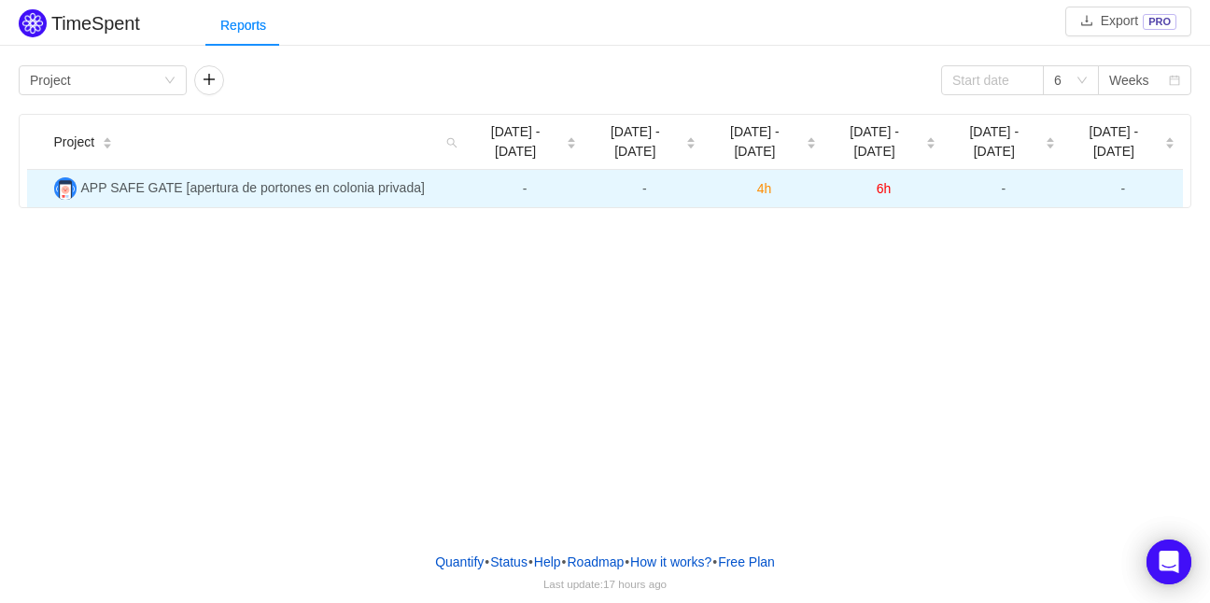
click at [162, 180] on span "APP SAFE GATE [apertura de portones en colonia privada]" at bounding box center [253, 187] width 344 height 15
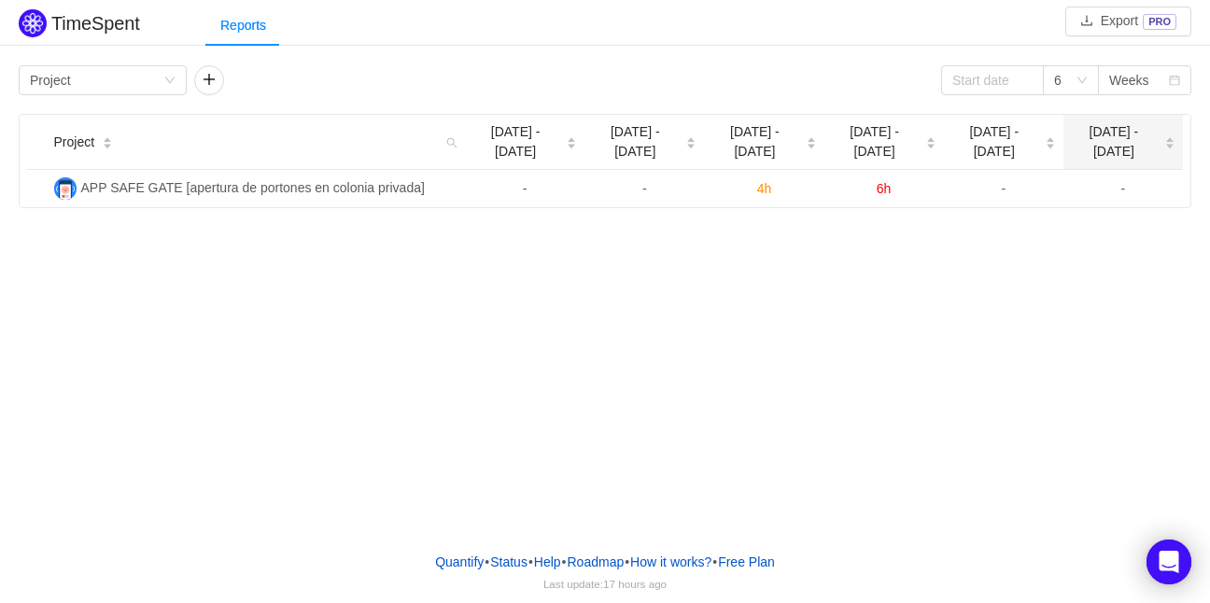
click at [1135, 131] on span "[DATE] - [DATE]" at bounding box center [1114, 141] width 86 height 39
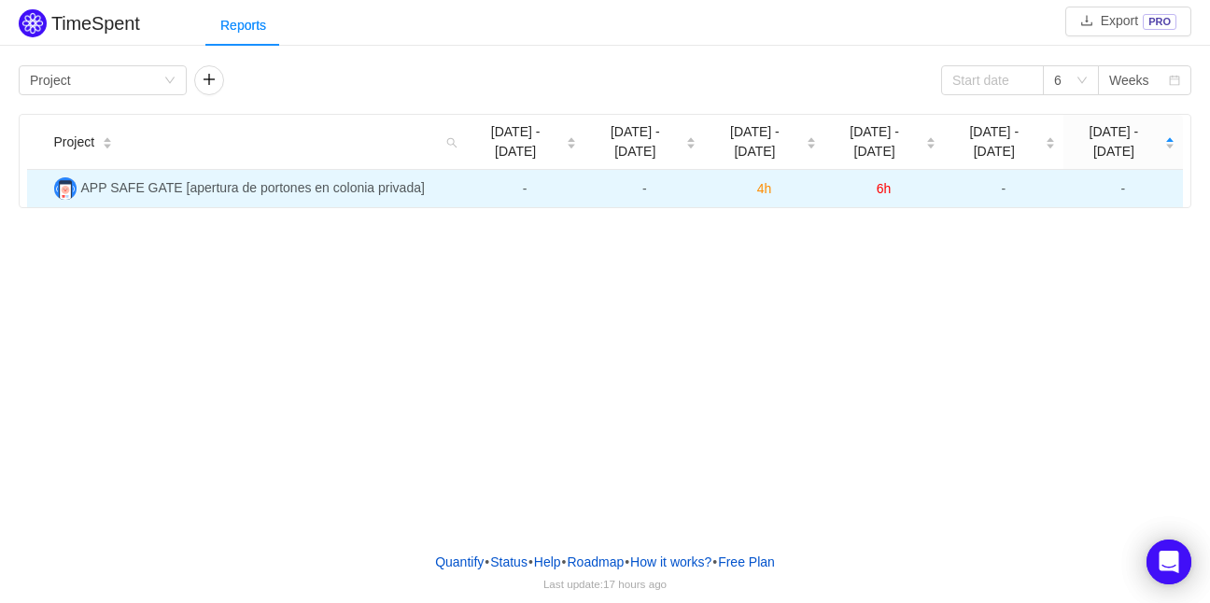
click at [354, 180] on span "APP SAFE GATE [apertura de portones en colonia privada]" at bounding box center [253, 187] width 344 height 15
click at [882, 181] on span "6h" at bounding box center [884, 188] width 15 height 15
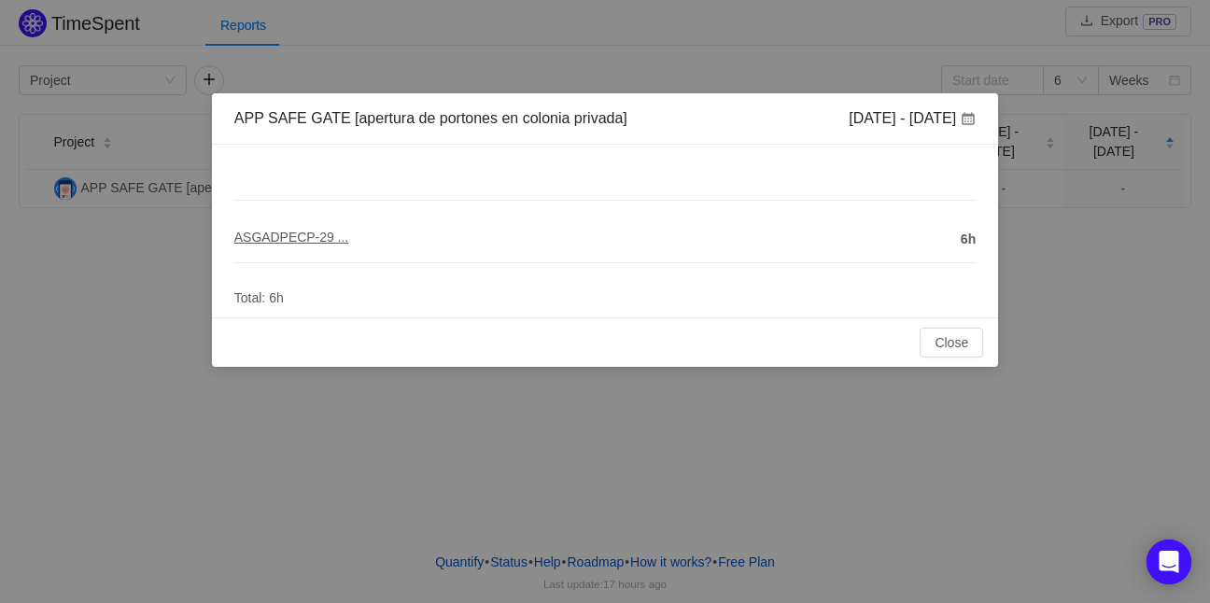
click at [292, 242] on span "ASGADPECP-29 ..." at bounding box center [291, 237] width 114 height 15
click at [1209, 286] on div "APP SAFE GATE [apertura de portones en colonia privada] [DATE] - [DATE] ASGADPE…" at bounding box center [605, 301] width 1210 height 603
